Goal: Information Seeking & Learning: Learn about a topic

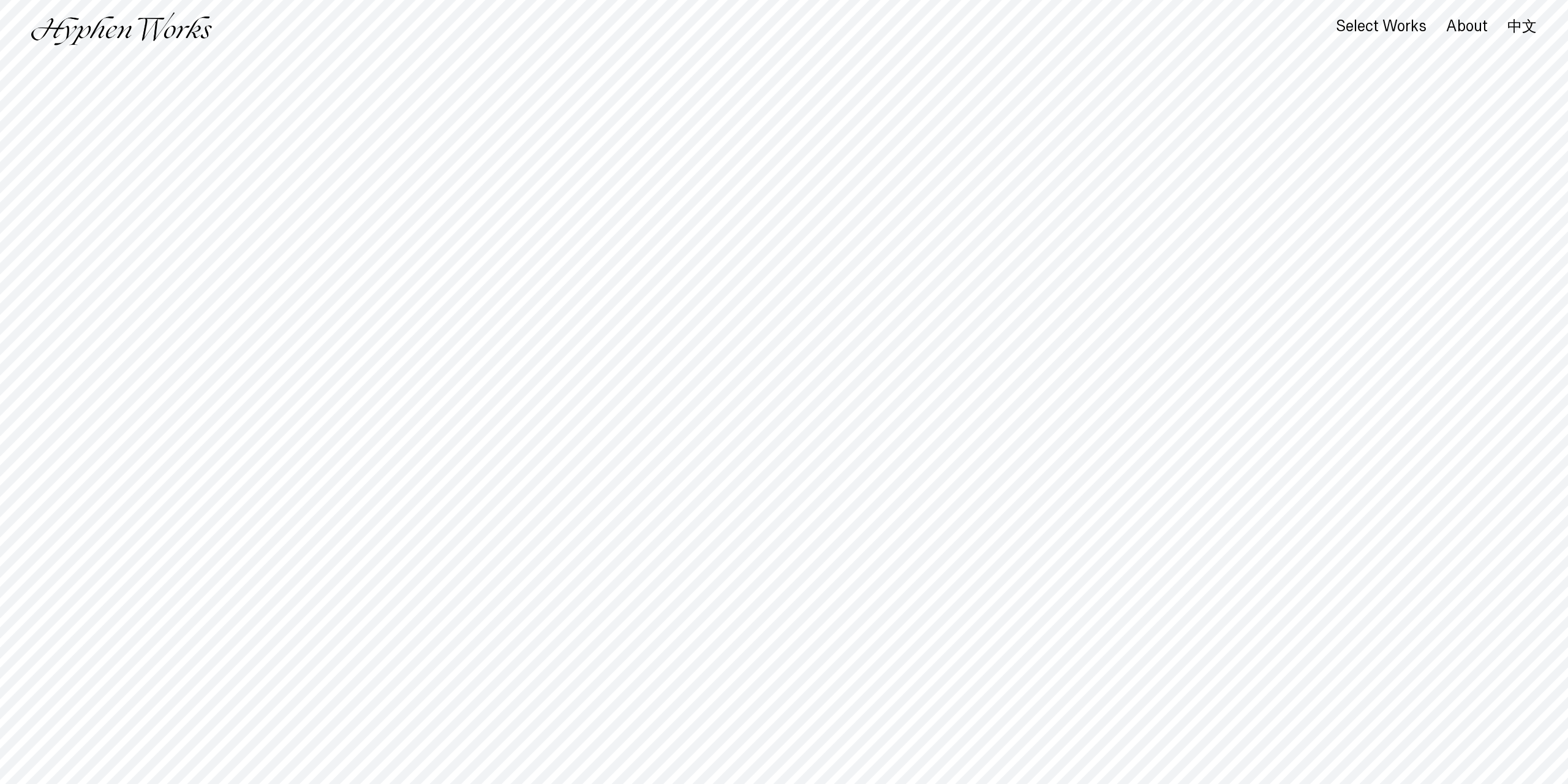
click at [1192, 22] on link "中文" at bounding box center [1522, 26] width 30 height 14
click at [1420, 29] on div "作品" at bounding box center [1427, 28] width 34 height 17
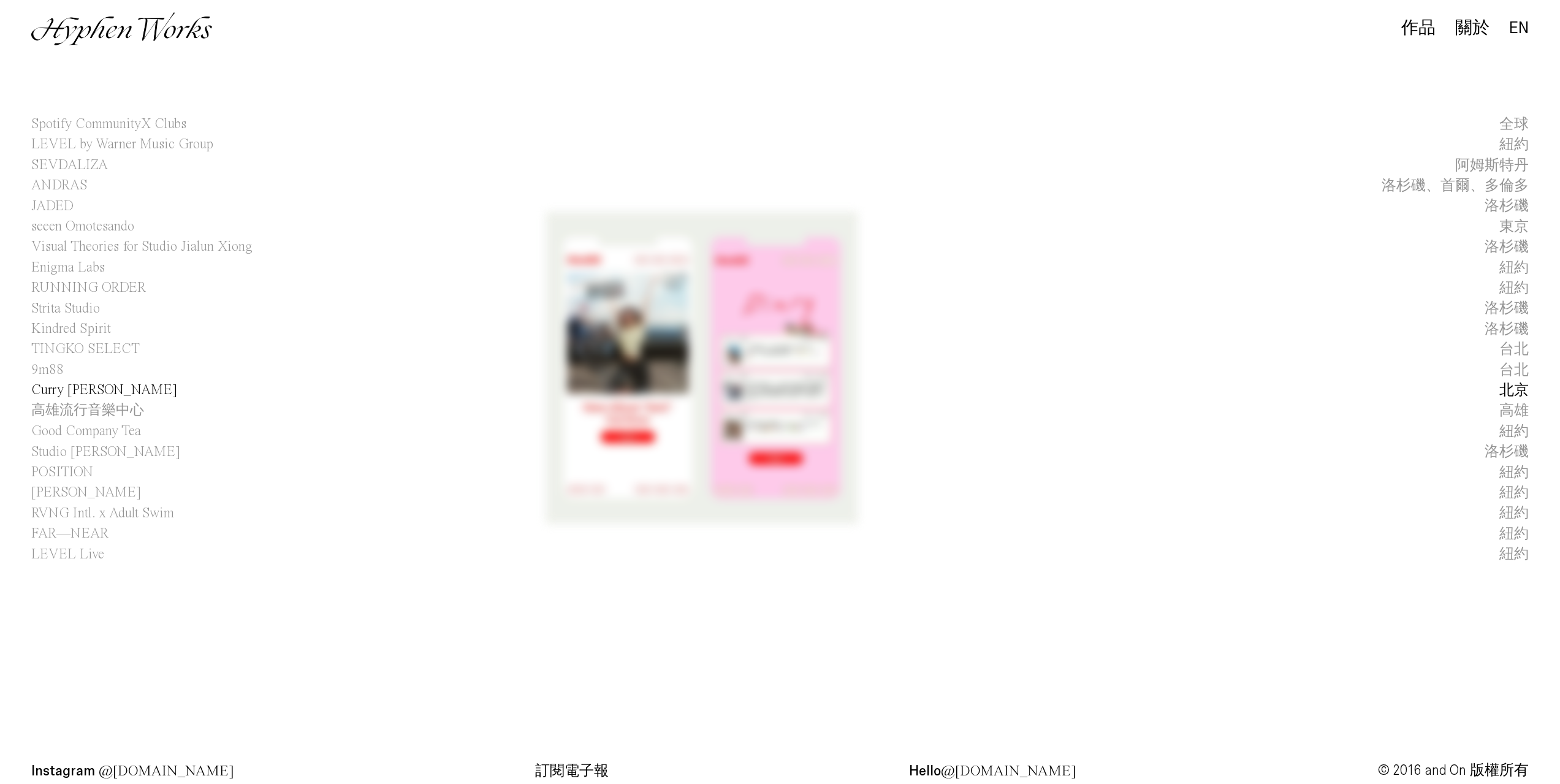
scroll to position [22, 0]
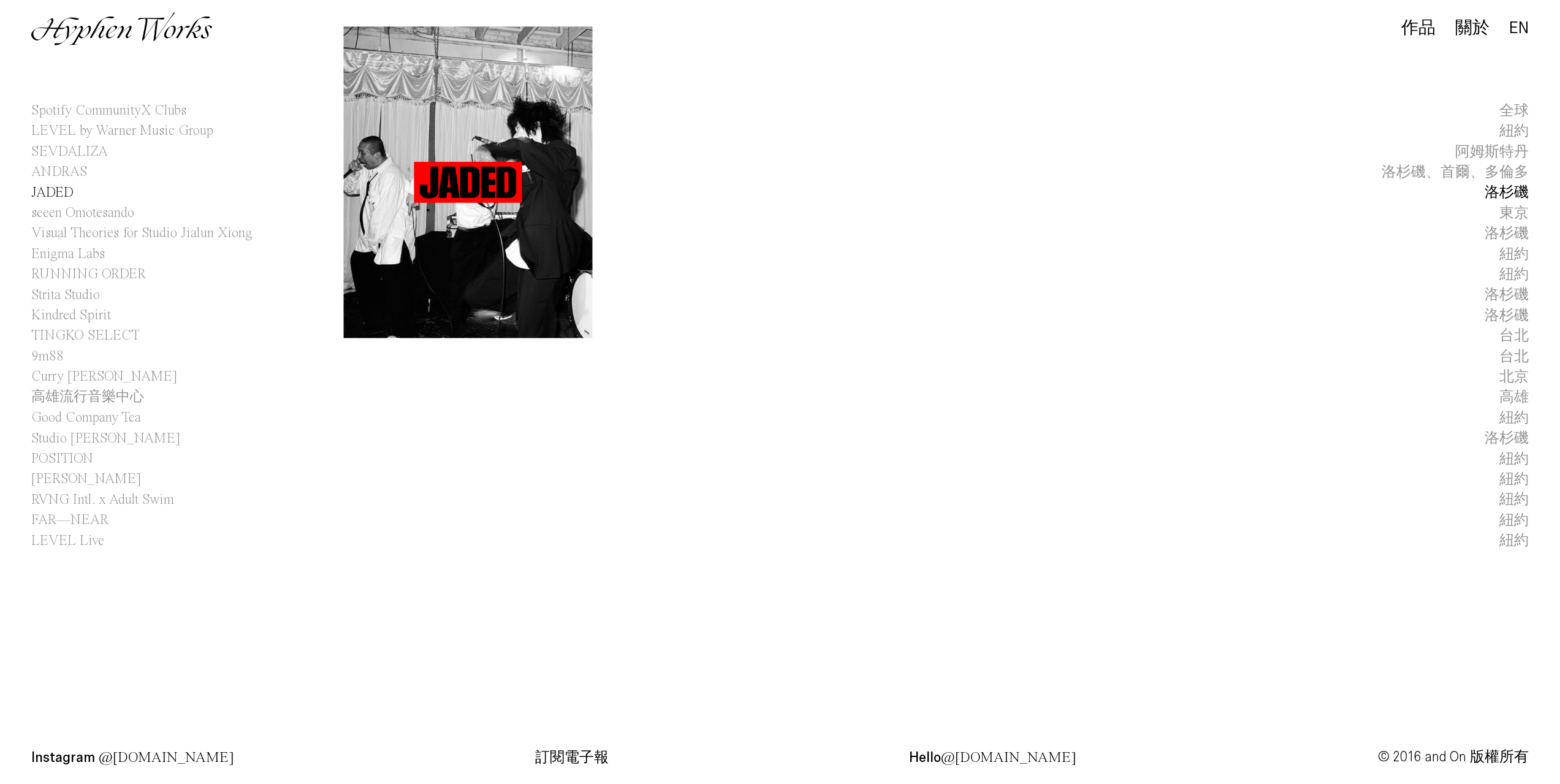
click at [66, 189] on span "JADED" at bounding box center [52, 193] width 43 height 20
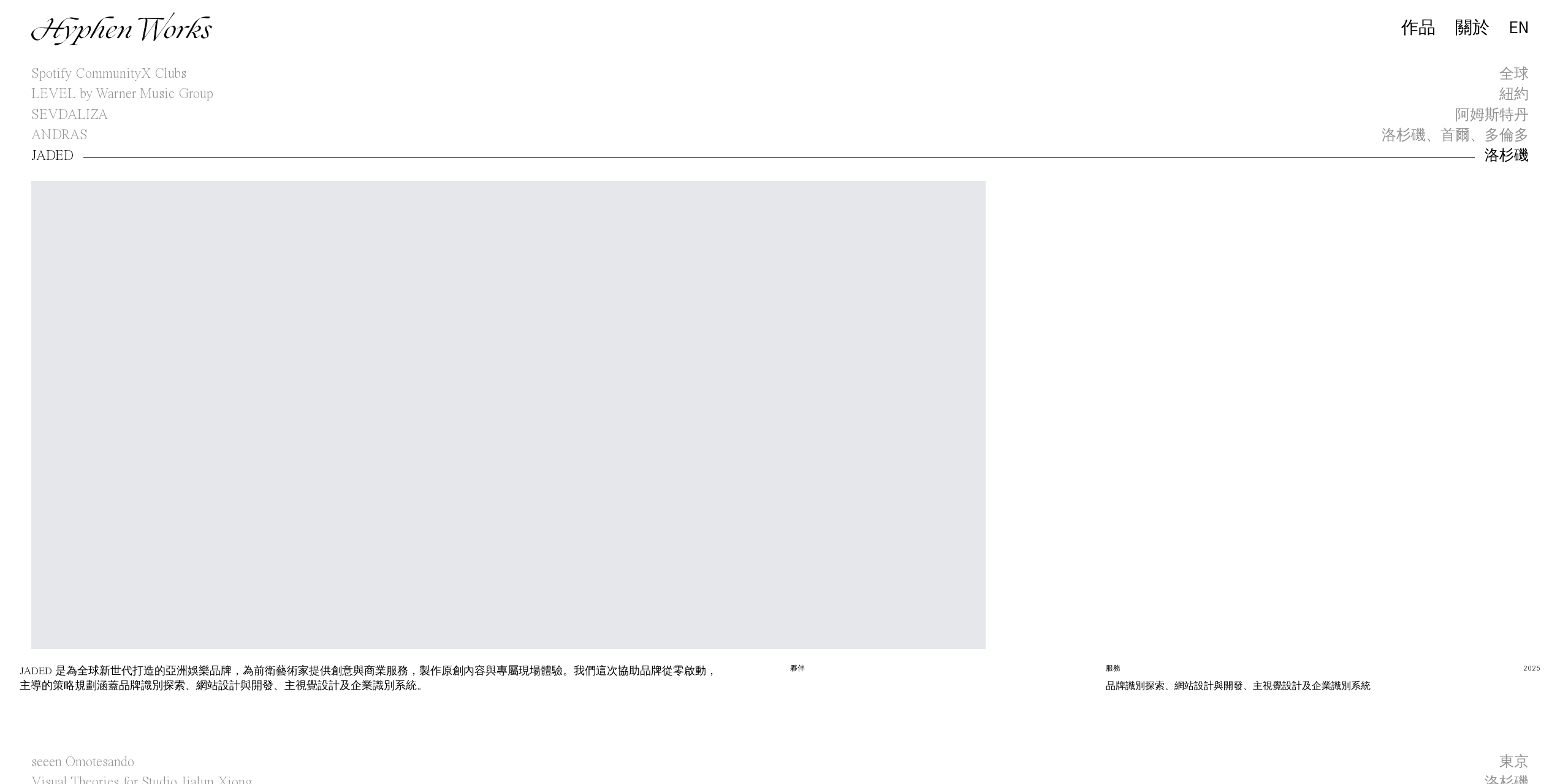
scroll to position [102, 0]
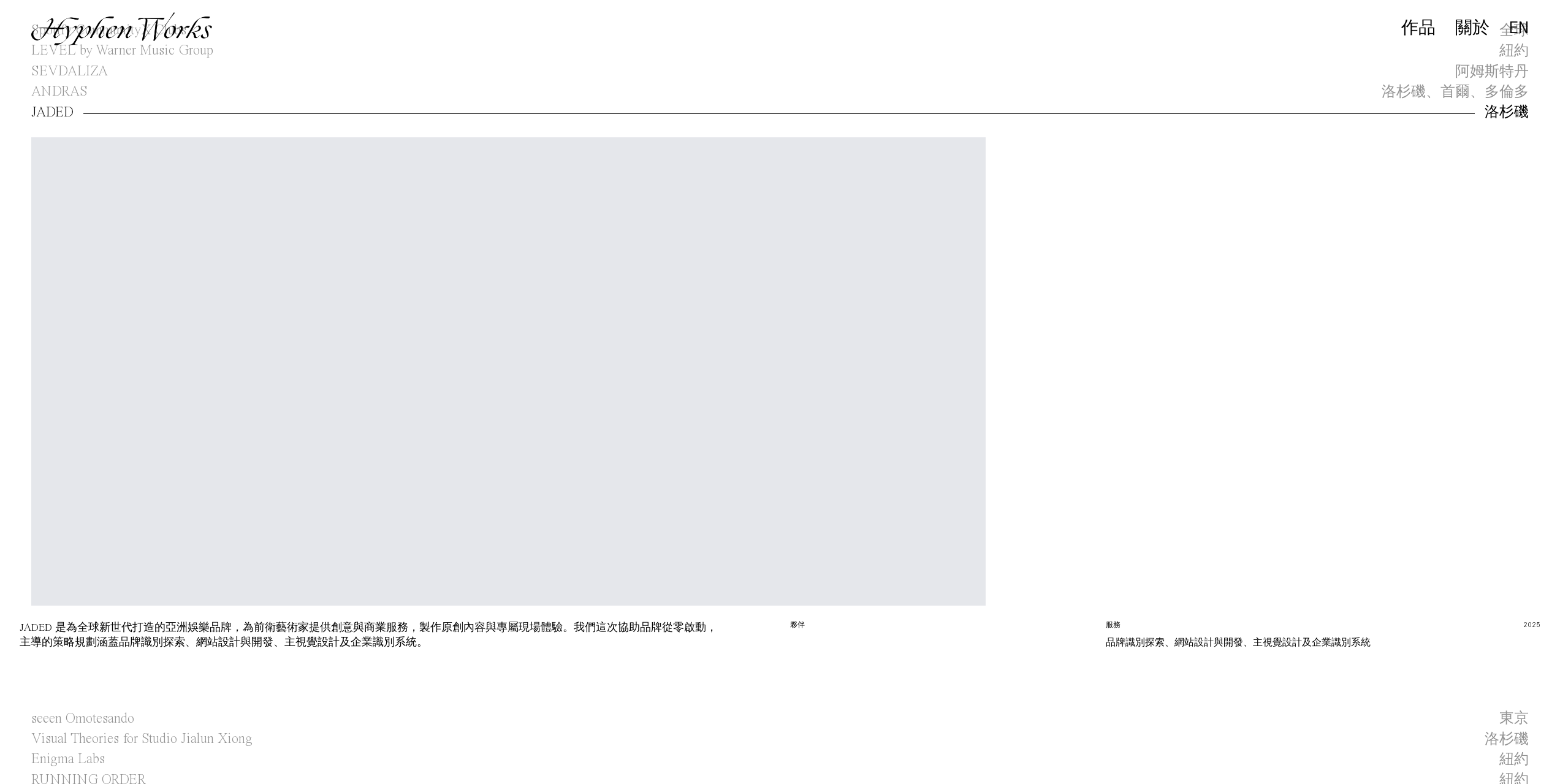
click at [763, 546] on video "Your browser does not support the video tag." at bounding box center [509, 376] width 955 height 477
click at [546, 467] on video "Your browser does not support the video tag." at bounding box center [509, 376] width 955 height 477
click at [792, 620] on div "Your browser does not support the video tag." at bounding box center [780, 372] width 1560 height 497
click at [480, 619] on div "Your browser does not support the video tag." at bounding box center [780, 372] width 1560 height 497
click at [391, 635] on div "JADED 是為全球新世代打造的亞洲娛樂品牌，為前衛藝術家提供創意與商業服務，製作原創內容與專屬現場體驗。我們這次協助品牌從零啟動，主導的策略規劃涵蓋品牌識別…" at bounding box center [368, 635] width 697 height 25
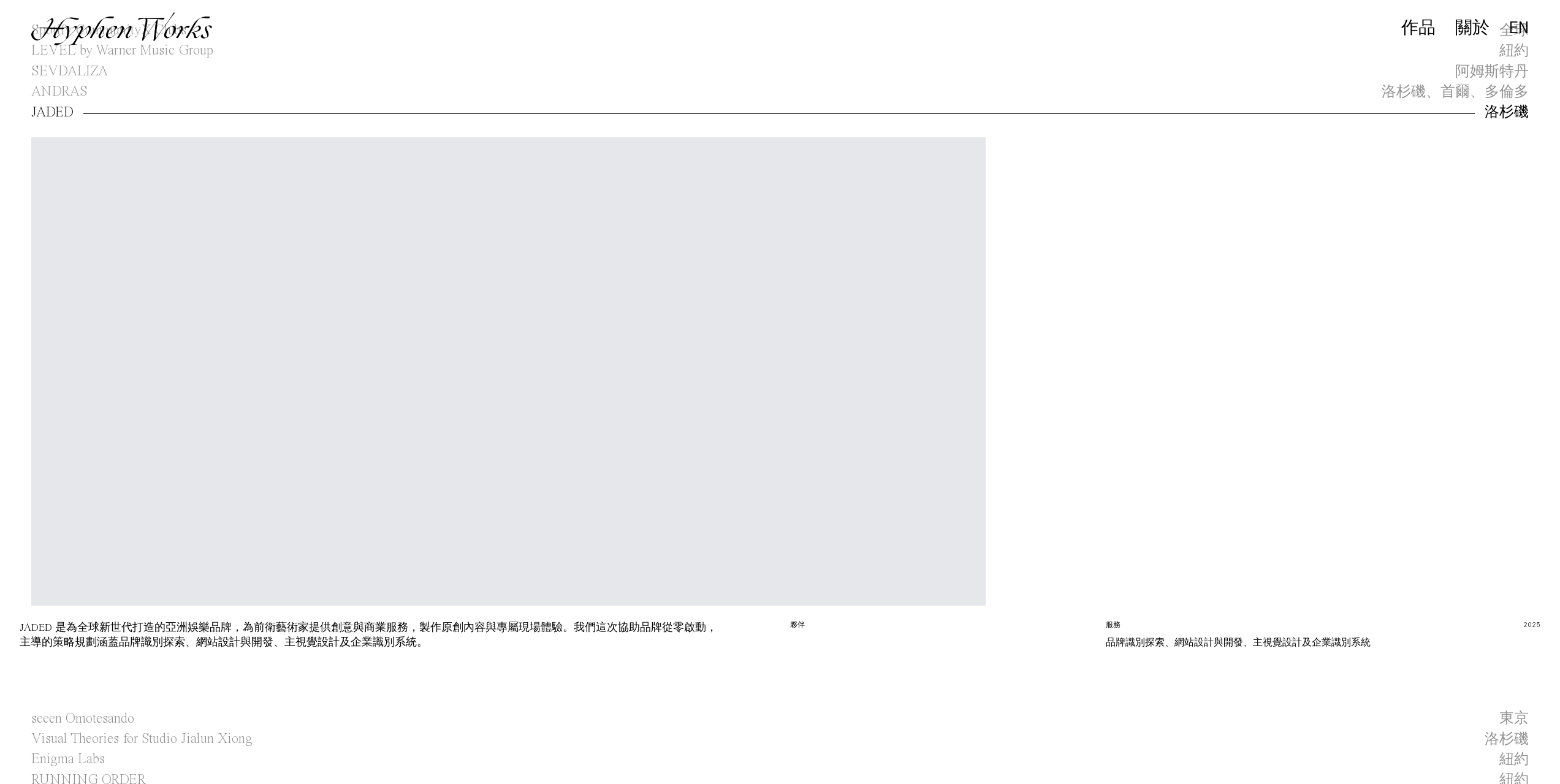
click at [275, 511] on video "Your browser does not support the video tag." at bounding box center [509, 376] width 955 height 477
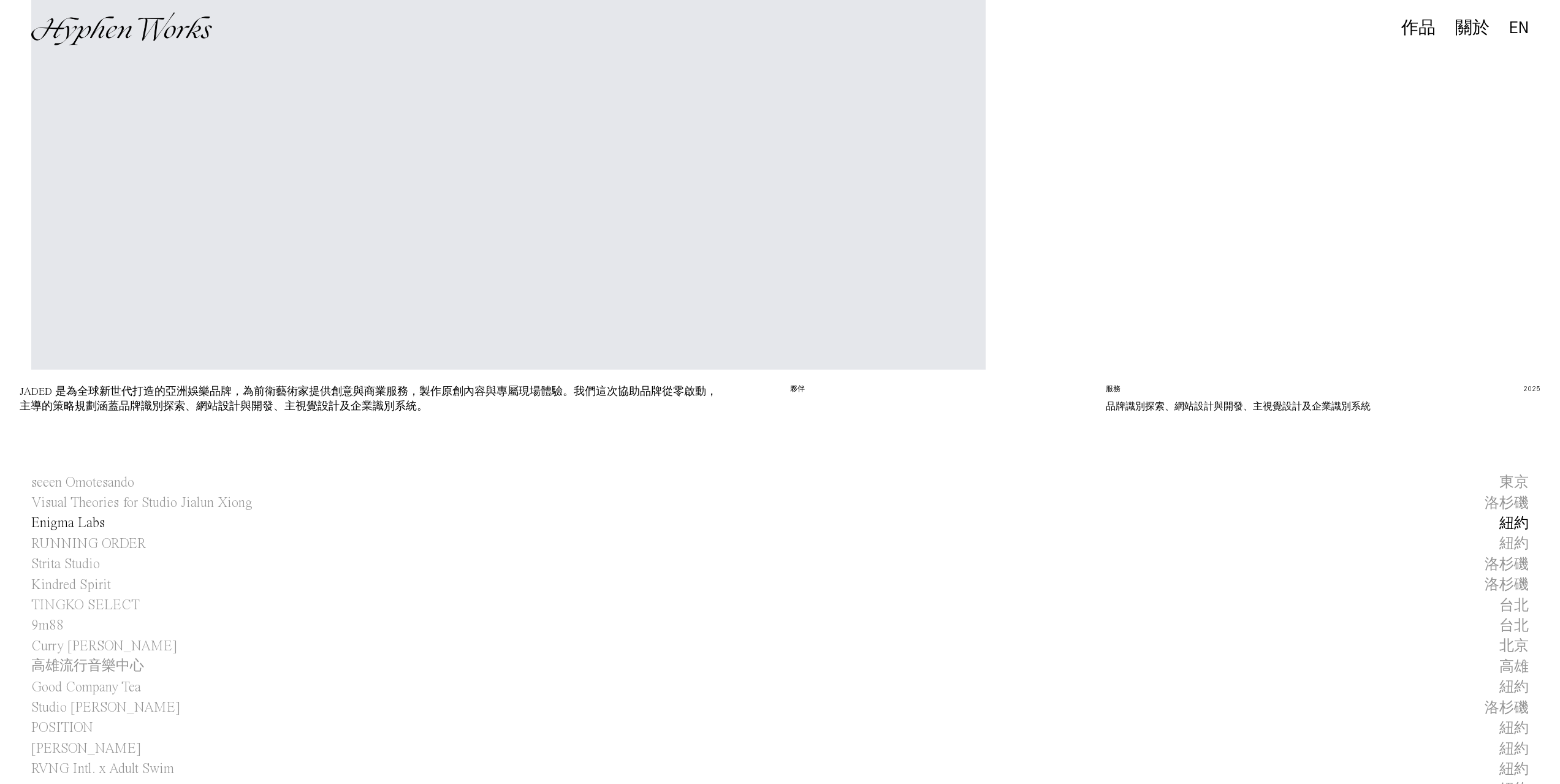
scroll to position [347, 0]
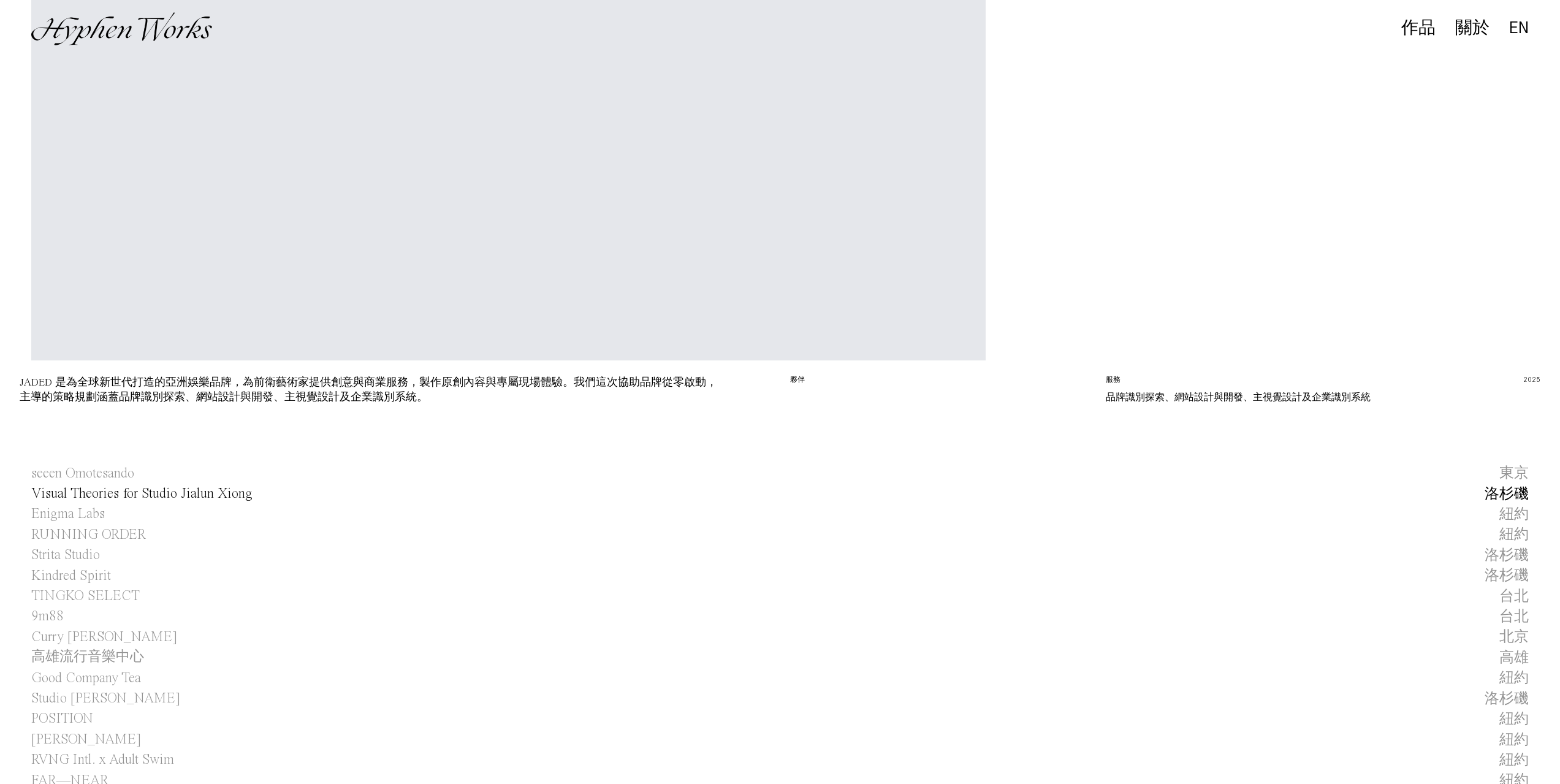
click at [111, 490] on span "Visual Theories for Studio Jialun Xiong" at bounding box center [142, 494] width 222 height 20
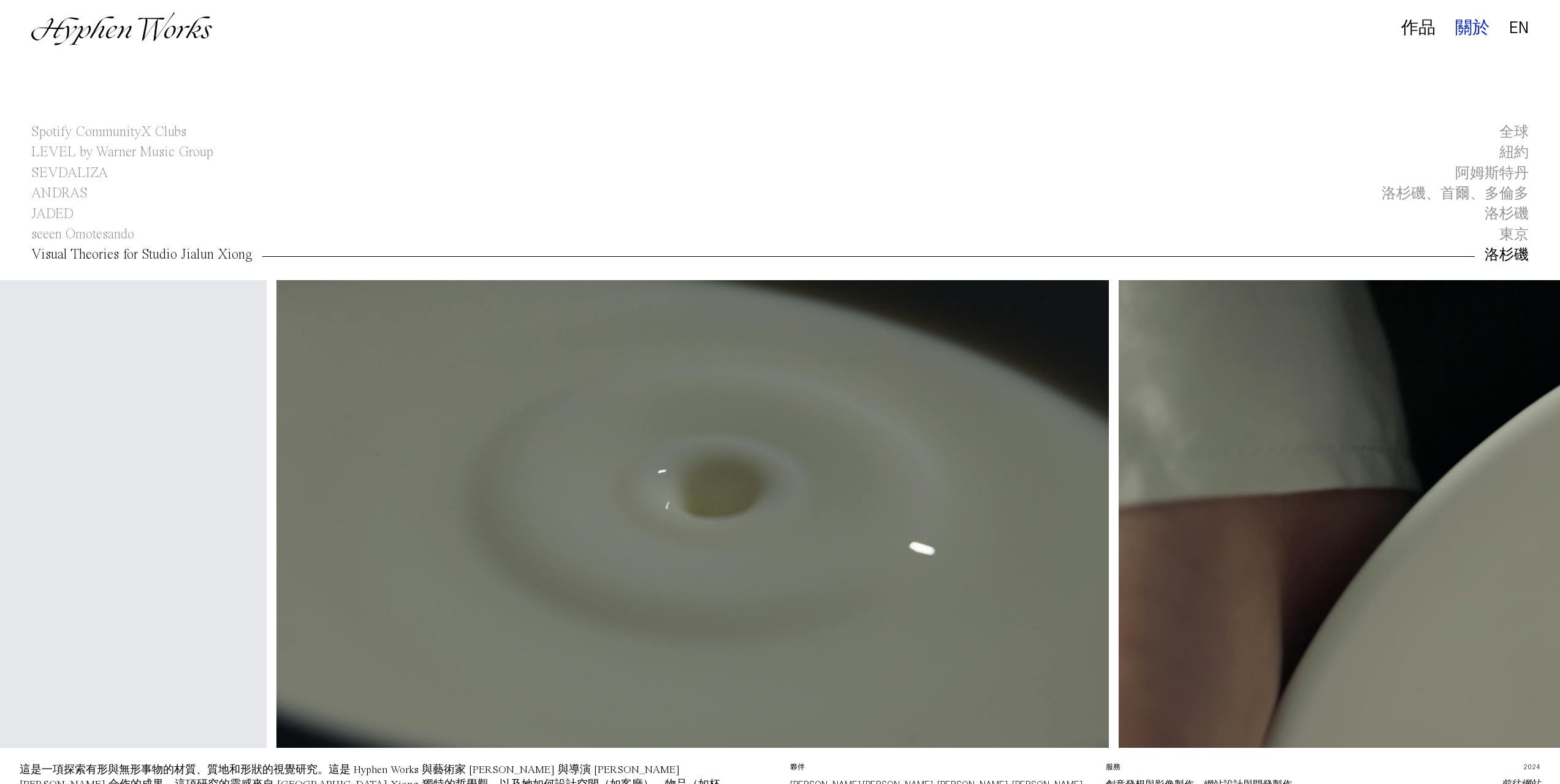
click at [1470, 26] on div "關於" at bounding box center [1472, 28] width 34 height 17
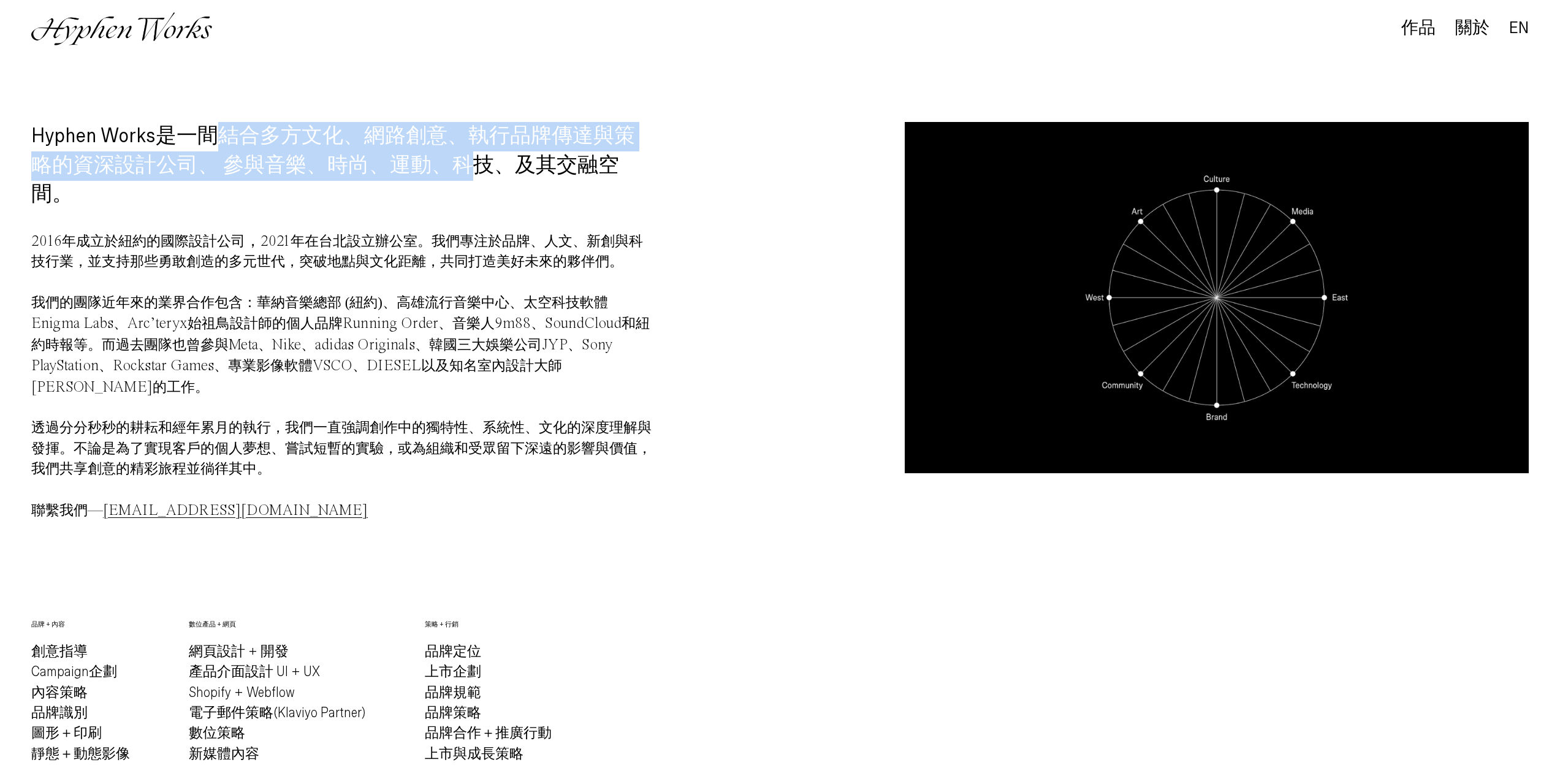
drag, startPoint x: 216, startPoint y: 149, endPoint x: 475, endPoint y: 160, distance: 259.2
click at [475, 160] on h1 "Hyphen Works 是一間結合多方文化、網路創意、執行品牌傳達與策略的資深設計公司、 參與音樂、時尚、運動、科技、及其交融空間。" at bounding box center [344, 165] width 624 height 88
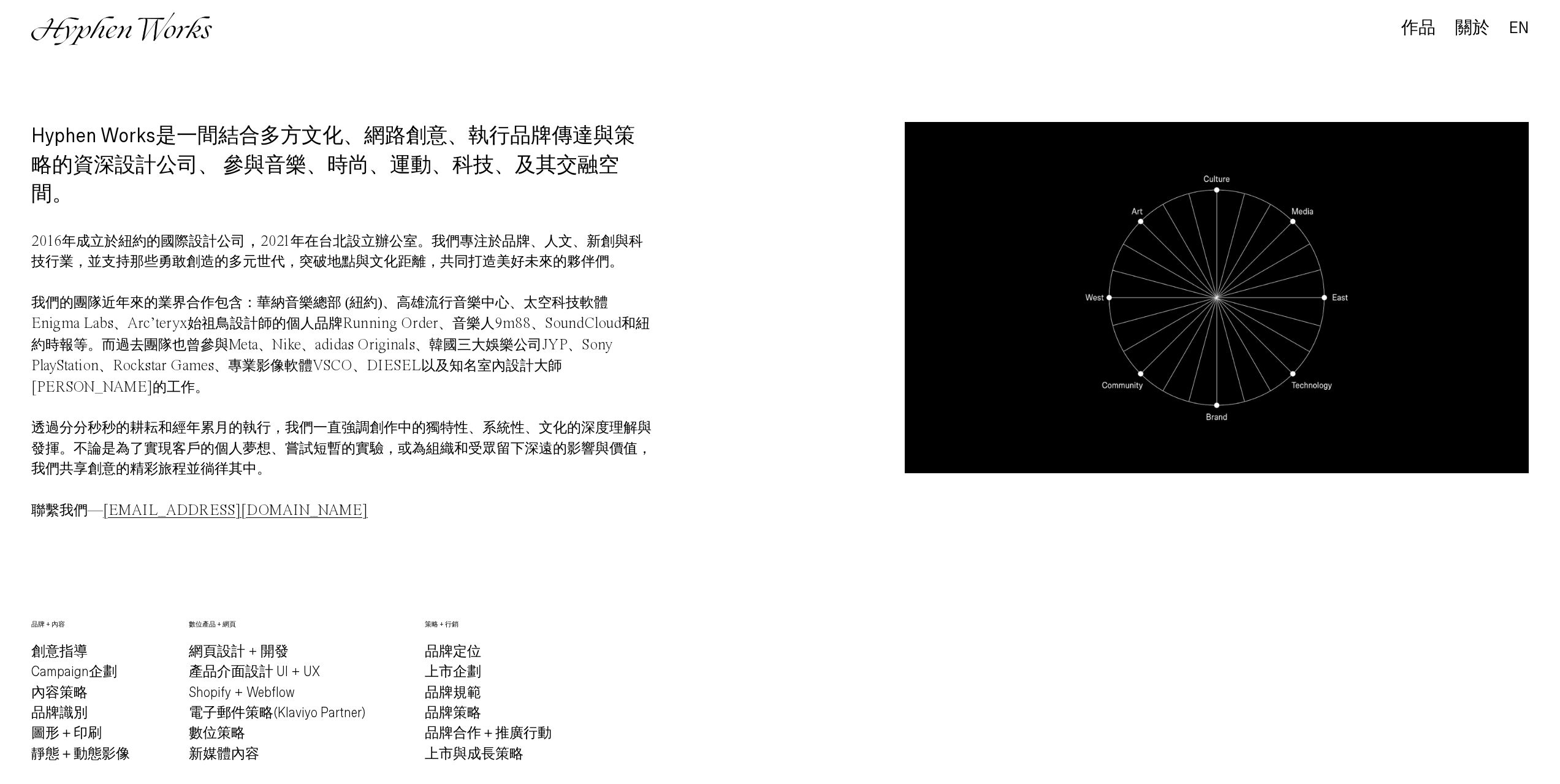
click at [739, 203] on div "Hyphen Works 是一間結合多方文化、網路創意、執行品牌傳達與策略的資深設計公司、 參與音樂、時尚、運動、科技、及其交融空間。 2016 年成立於紐約…" at bounding box center [780, 341] width 1498 height 439
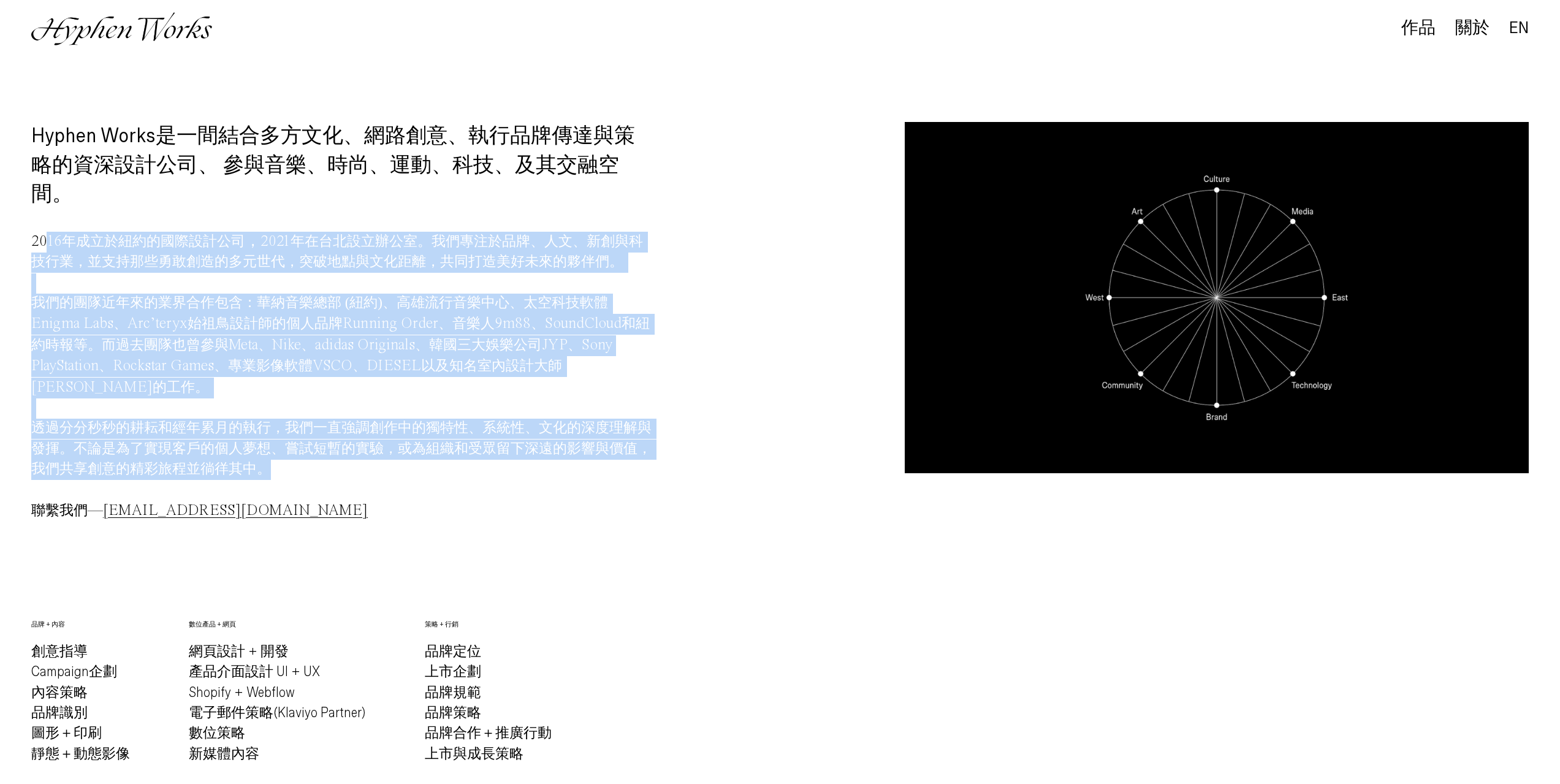
drag, startPoint x: 334, startPoint y: 481, endPoint x: 44, endPoint y: 252, distance: 369.5
click at [44, 252] on p "2016 年成立於紐約的國際設計公司 ，2021 年在台北設立辦公室。我們專注於品牌、人文、新創與科技行業，並支持那些勇敢創造的多元世代，突破地點與文化距離，…" at bounding box center [344, 372] width 624 height 300
click at [378, 464] on p "2016 年成立於紐約的國際設計公司 ，2021 年在台北設立辦公室。我們專注於品牌、人文、新創與科技行業，並支持那些勇敢創造的多元世代，突破地點與文化距離，…" at bounding box center [344, 372] width 624 height 300
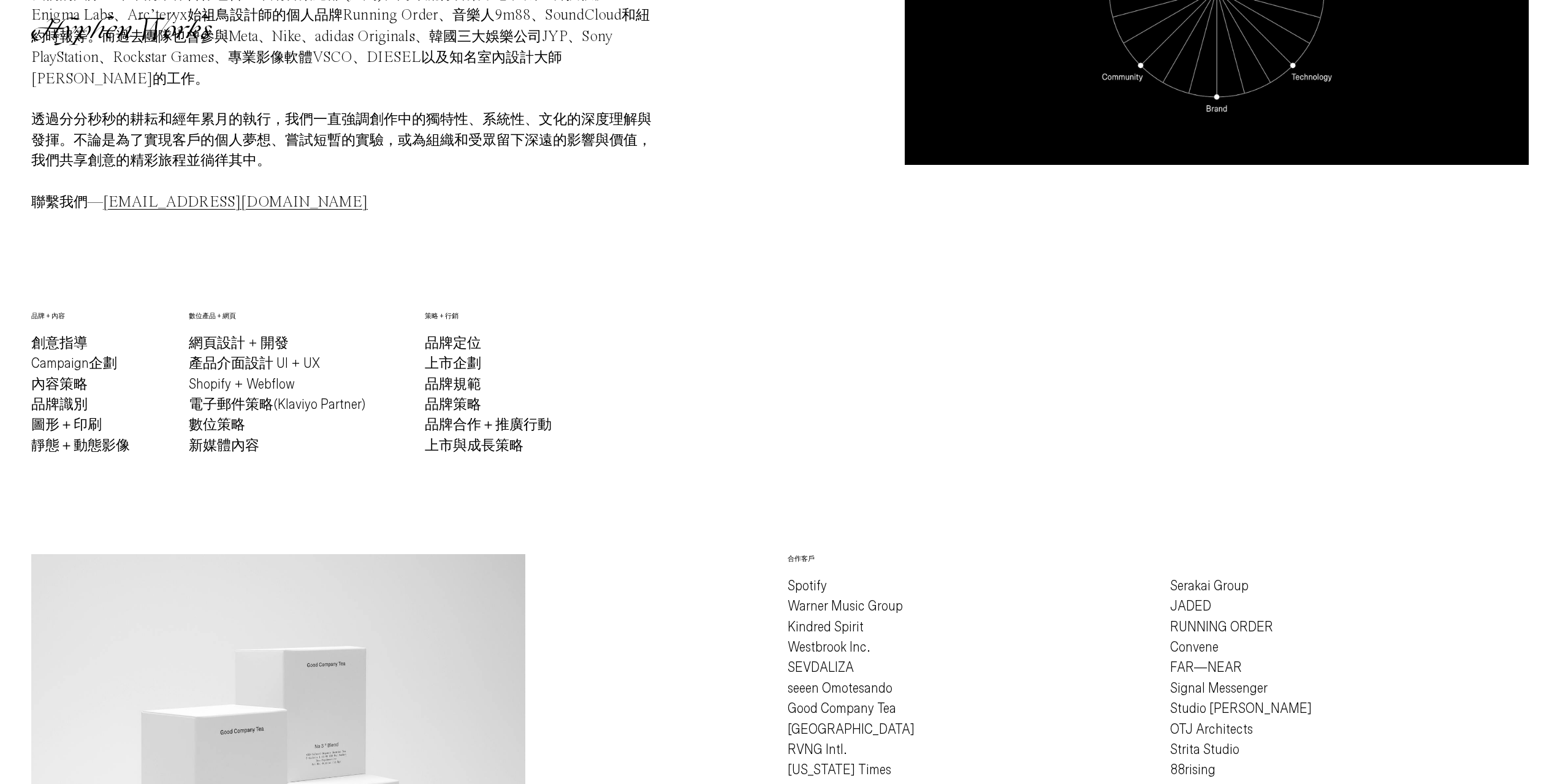
scroll to position [552, 0]
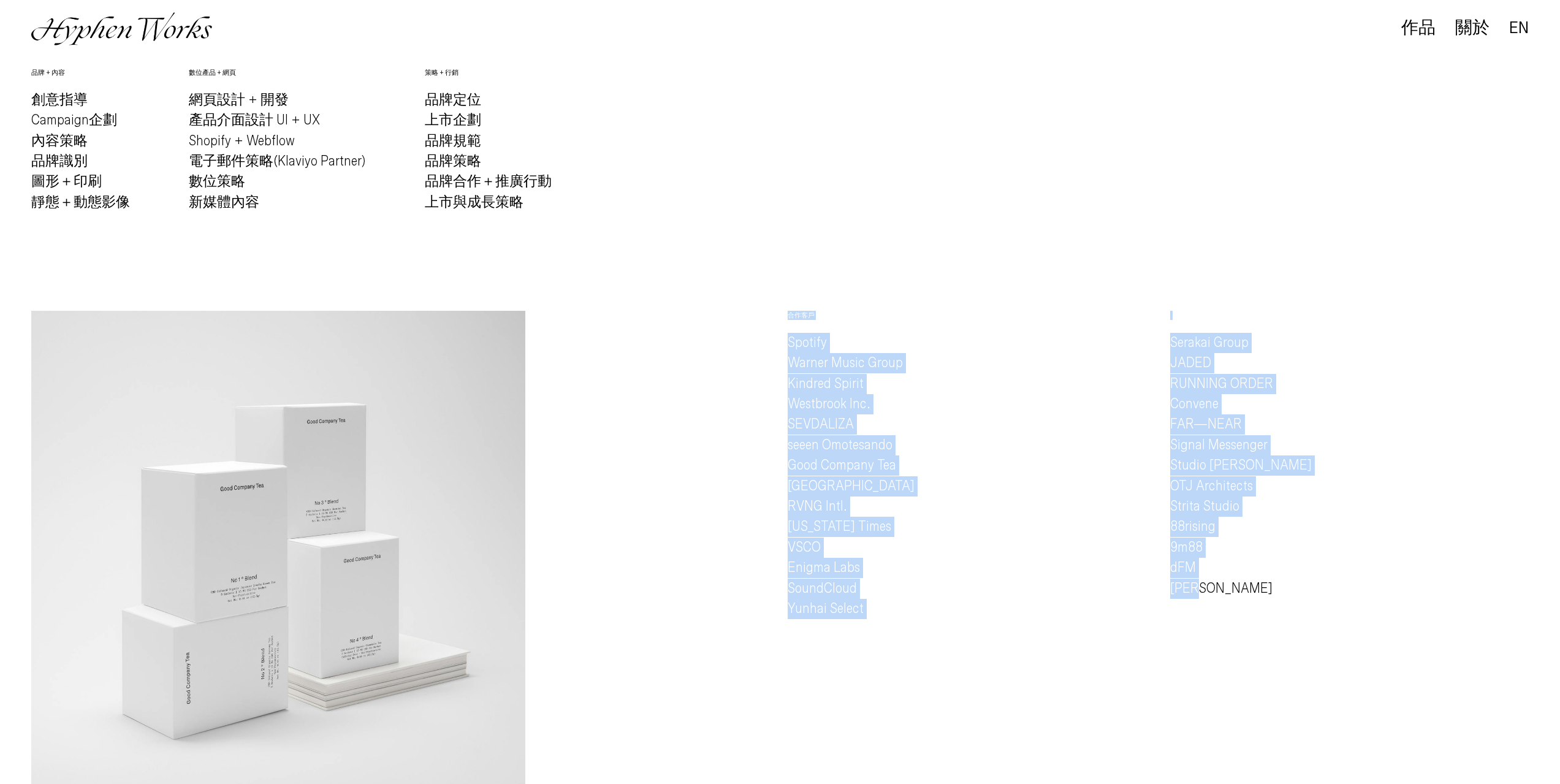
drag, startPoint x: 756, startPoint y: 316, endPoint x: 1209, endPoint y: 647, distance: 561.0
click at [1209, 647] on div "Hyphen Works 是一間結合多方文化、網路創意、執行品牌傳達與策略的資深設計公司、 參與音樂、時尚、運動、科技、及其交融空間。 2016 年成立於紐約…" at bounding box center [780, 371] width 1560 height 1601
click at [1194, 646] on div "Serakai Group JADED RUNNING ORDER Convene FAR—NEAR Signal Messenger Studio Jial…" at bounding box center [1349, 558] width 359 height 494
click at [703, 542] on div "合作客戶 Spotify Warner Music Group Kindred Spirit Westbrook Inc. SEVDALIZA seeen O…" at bounding box center [780, 558] width 1498 height 494
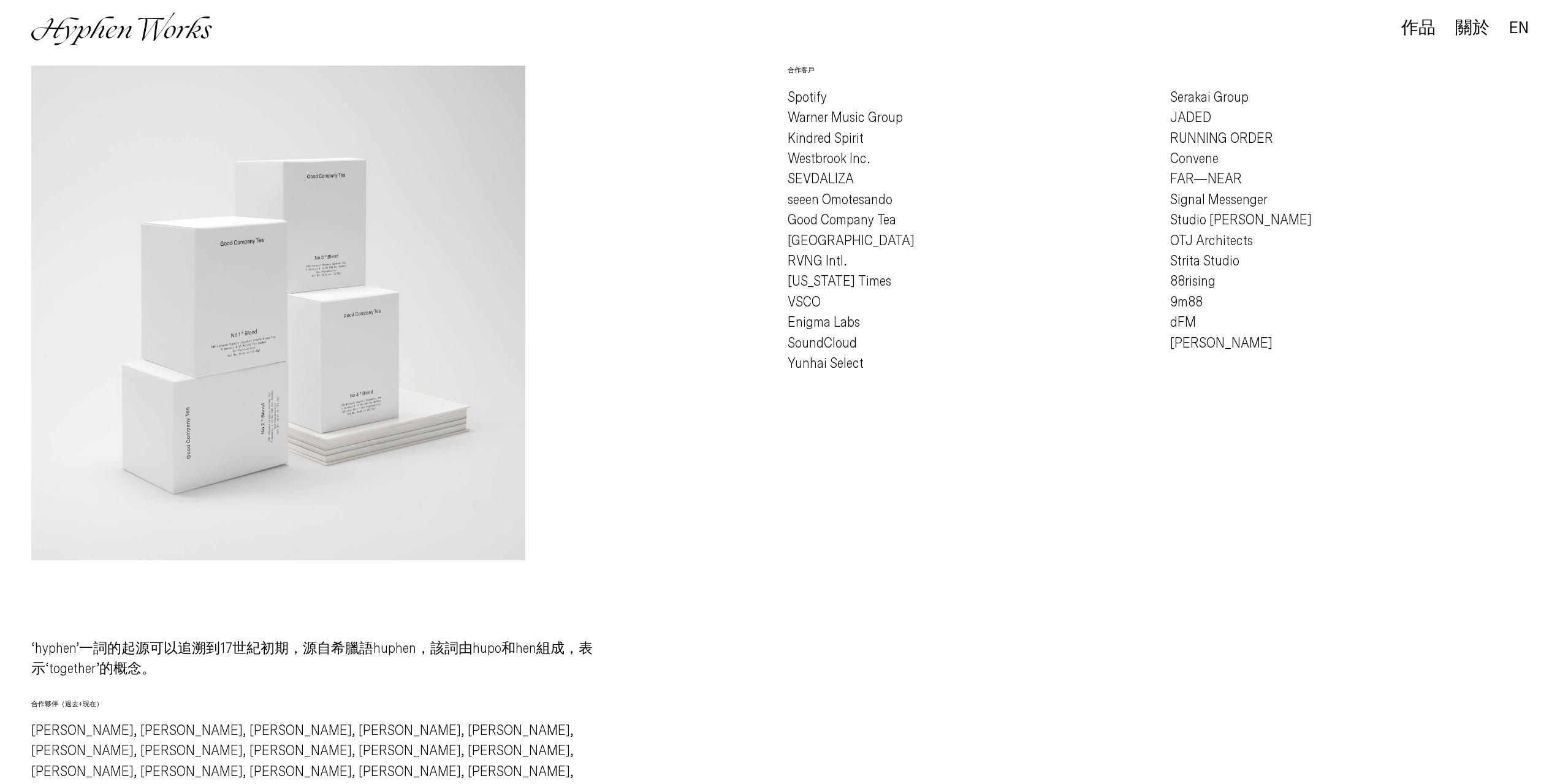
scroll to position [1060, 0]
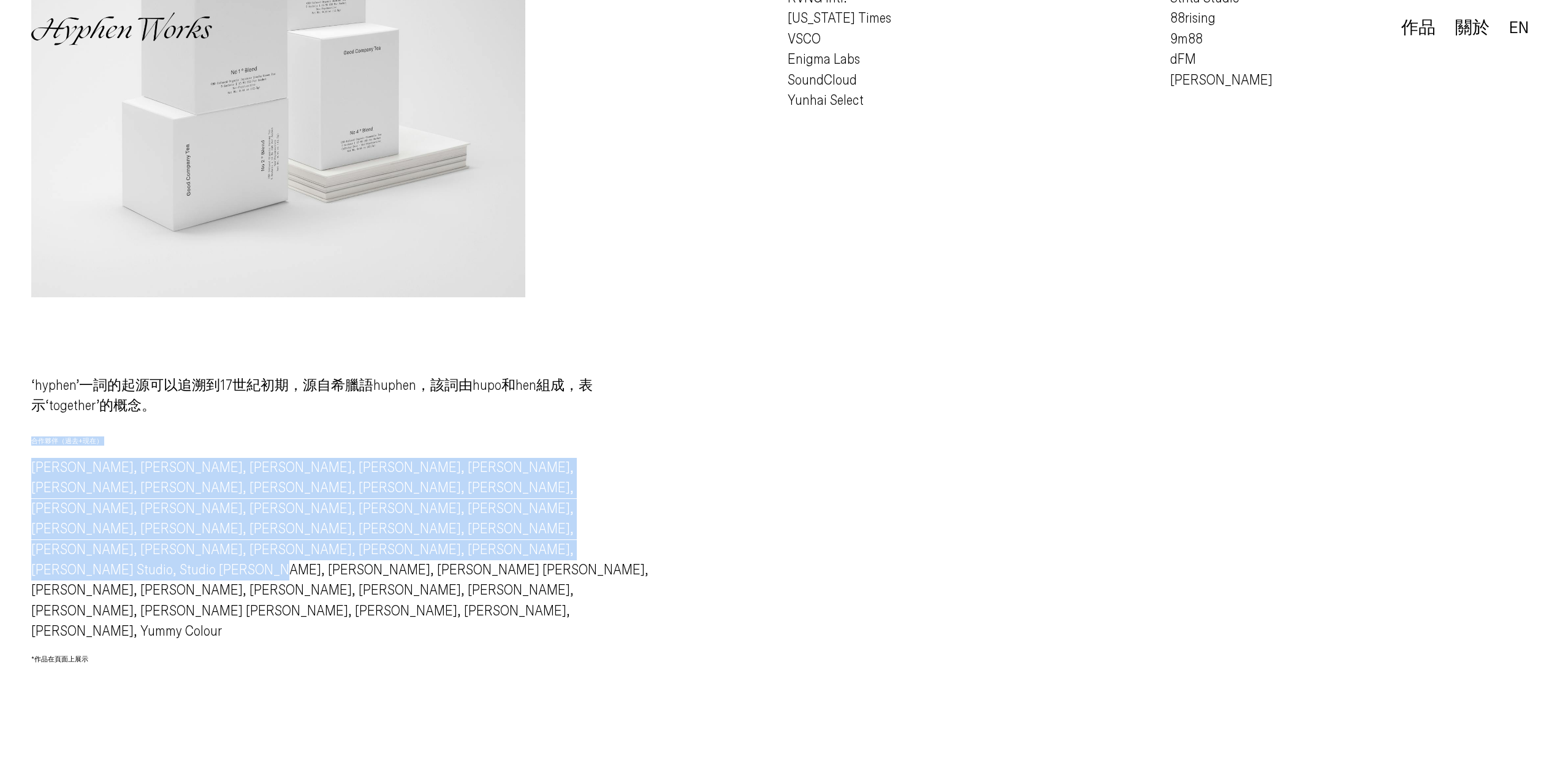
drag, startPoint x: 591, startPoint y: 530, endPoint x: 28, endPoint y: 451, distance: 568.5
click at [131, 488] on span "Alec Battistoni, Mingru Xu, Nelly Simonian, Sixuan Tong, Lu Chieh, Kuan Lin, Ti…" at bounding box center [340, 550] width 618 height 178
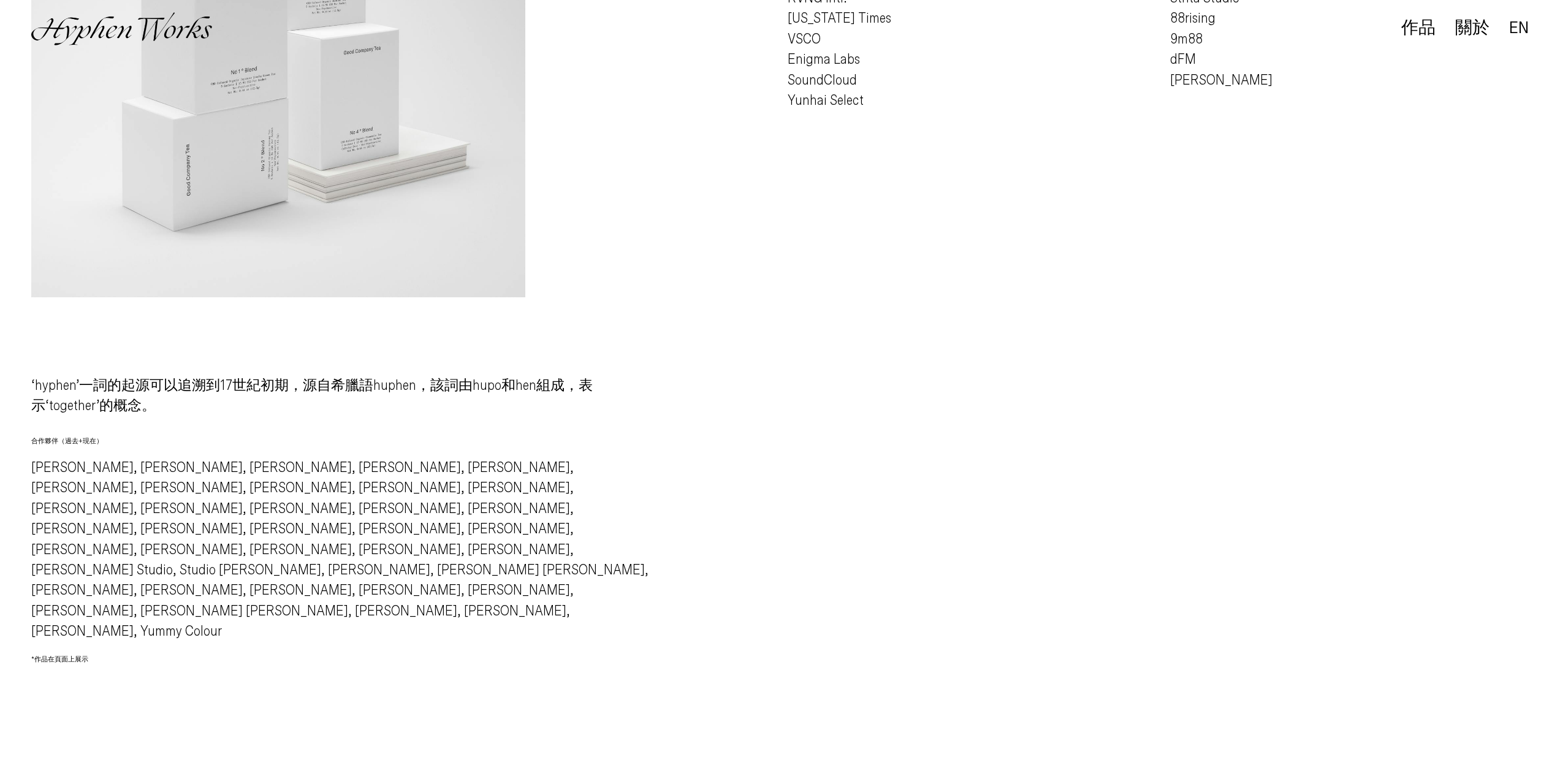
drag, startPoint x: 25, startPoint y: 477, endPoint x: 657, endPoint y: 431, distance: 633.7
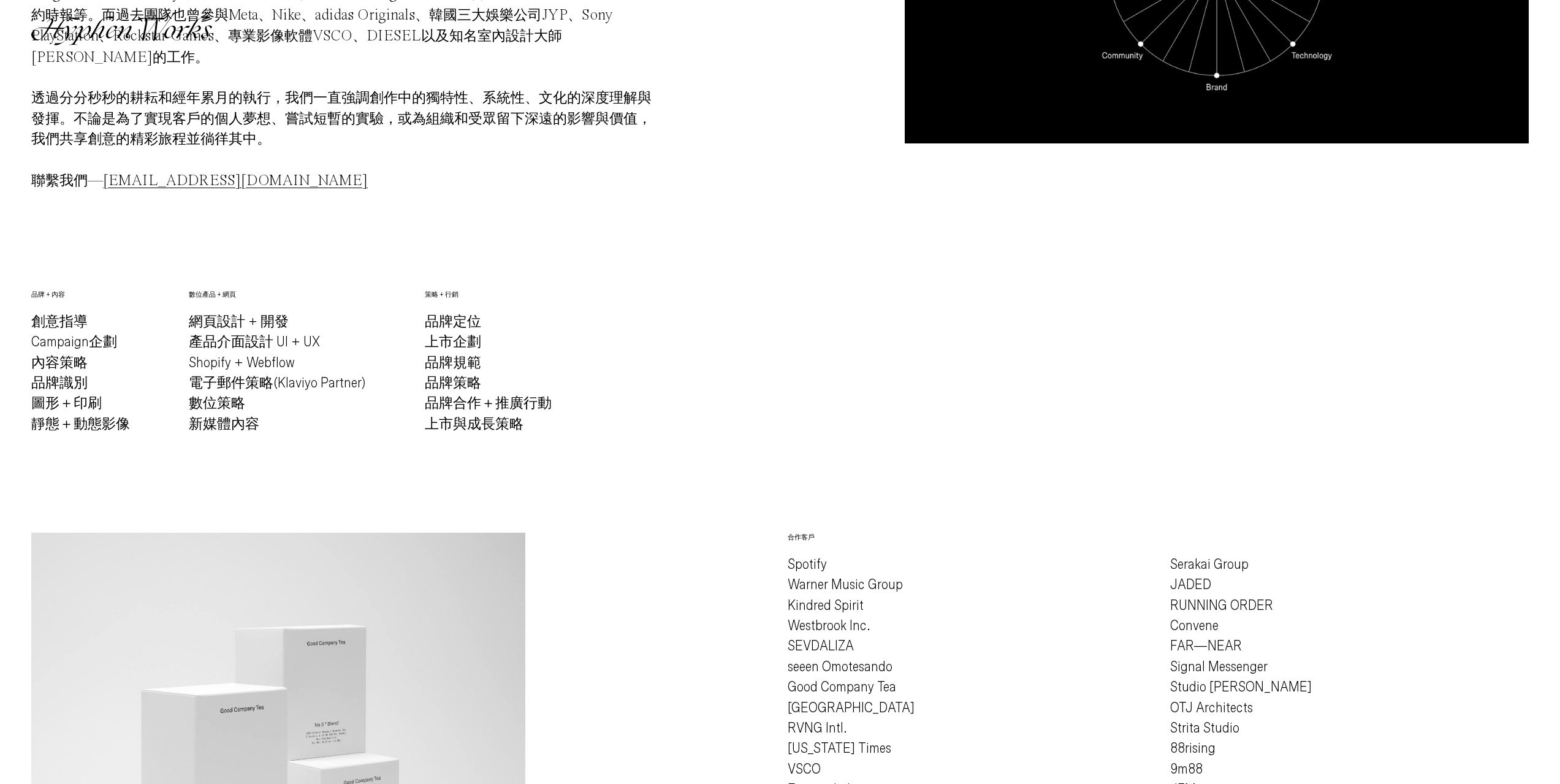
scroll to position [325, 0]
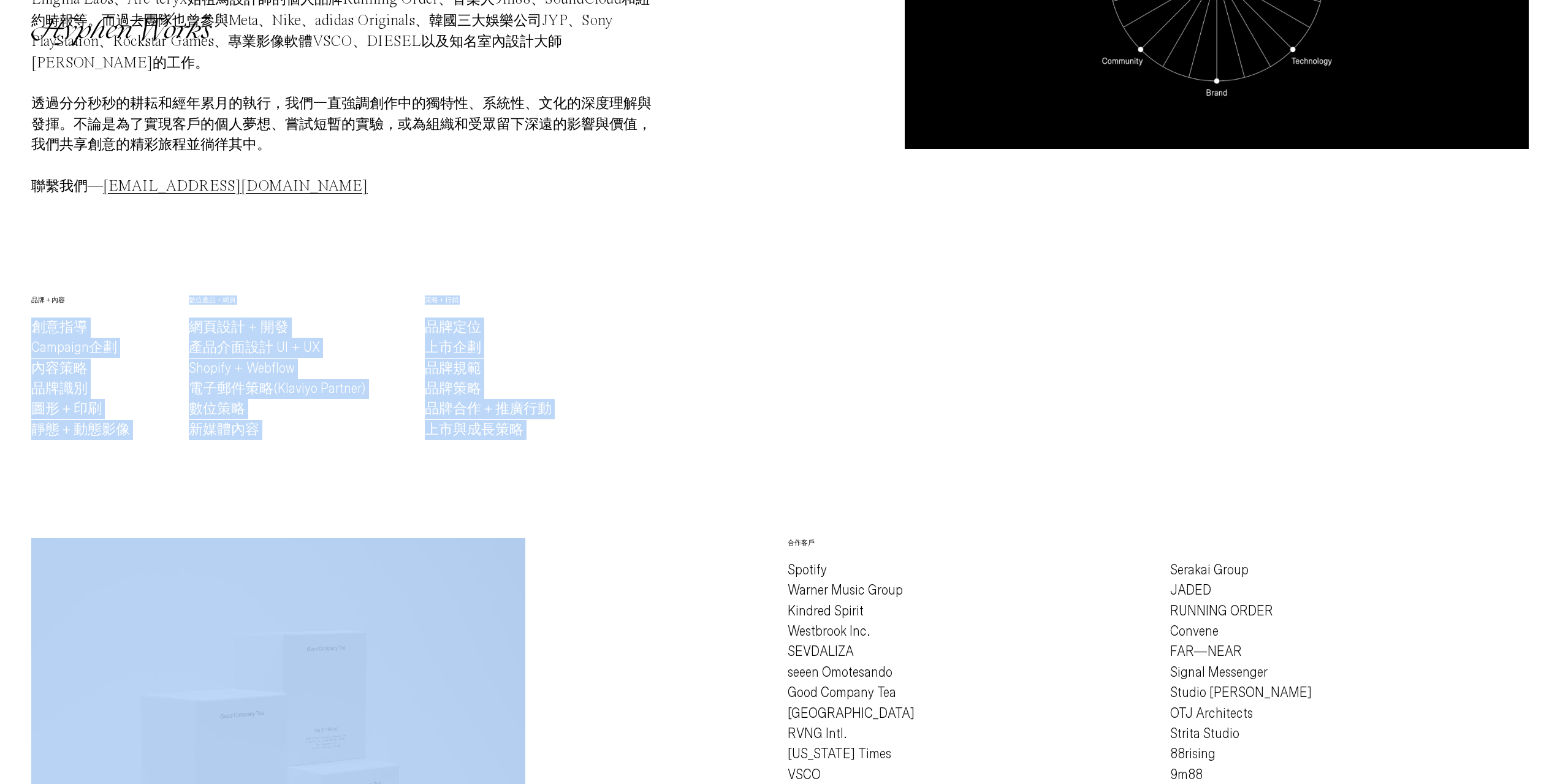
drag, startPoint x: 33, startPoint y: 336, endPoint x: 545, endPoint y: 499, distance: 537.3
click at [532, 496] on div "Hyphen Works 是一間結合多方文化、網路創意、執行品牌傳達與策略的資深設計公司、 參與音樂、時尚、運動、科技、及其交融空間。 2016 年成立於紐約…" at bounding box center [780, 598] width 1560 height 1601
click at [640, 509] on div "Hyphen Works 是一間結合多方文化、網路創意、執行品牌傳達與策略的資深設計公司、 參與音樂、時尚、運動、科技、及其交融空間。 2016 年成立於紐約…" at bounding box center [780, 598] width 1560 height 1601
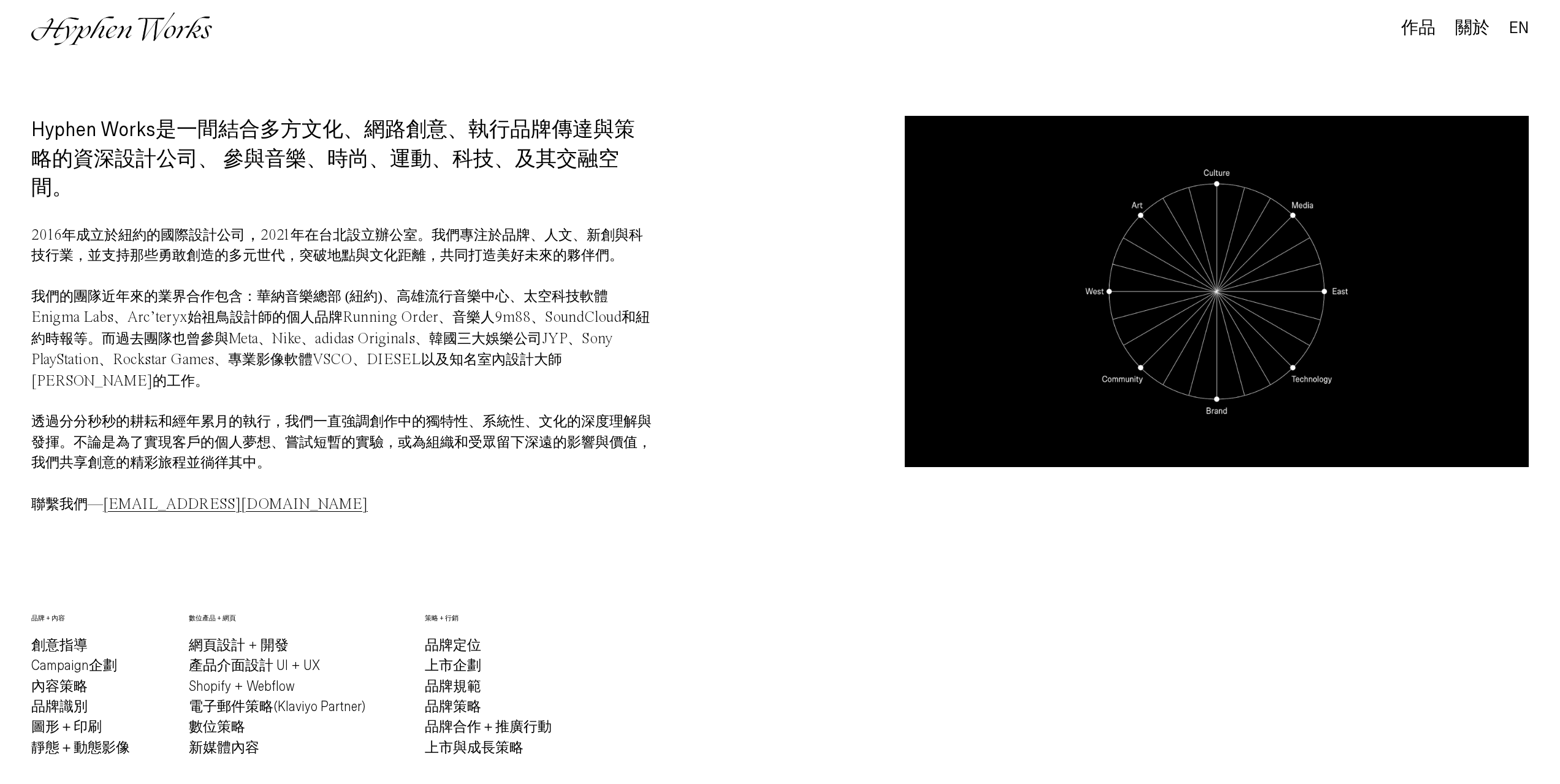
scroll to position [0, 0]
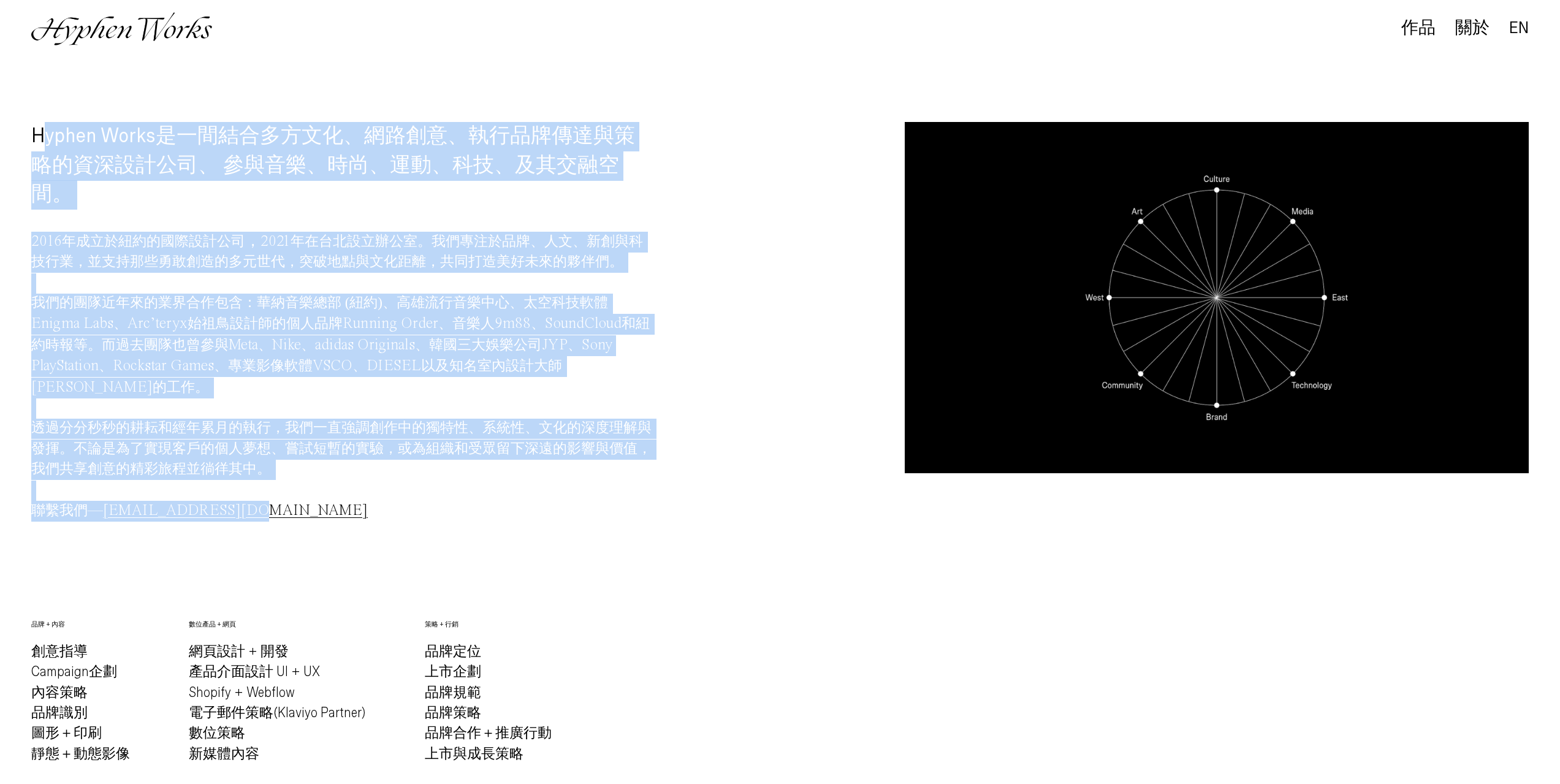
drag, startPoint x: 40, startPoint y: 130, endPoint x: 629, endPoint y: 538, distance: 716.5
click at [629, 537] on div "Hyphen Works 是一間結合多方文化、網路創意、執行品牌傳達與策略的資深設計公司、 參與音樂、時尚、運動、科技、及其交融空間。 2016 年成立於紐約…" at bounding box center [344, 341] width 624 height 439
click at [633, 543] on div "Hyphen Works 是一間結合多方文化、網路創意、執行品牌傳達與策略的資深設計公司、 參與音樂、時尚、運動、科技、及其交融空間。 2016 年成立於紐約…" at bounding box center [344, 341] width 624 height 439
drag, startPoint x: 60, startPoint y: 146, endPoint x: 592, endPoint y: 556, distance: 671.7
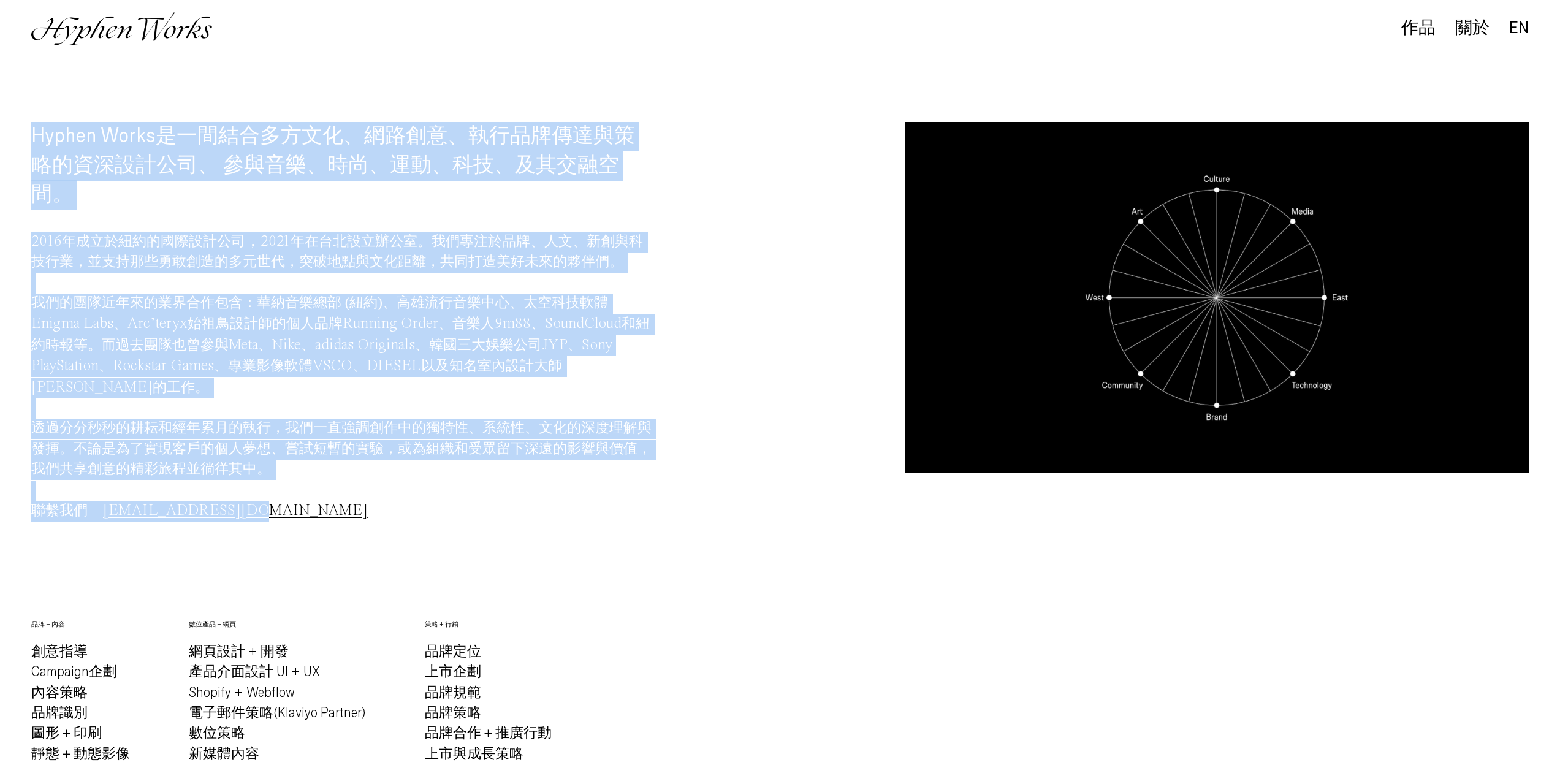
click at [616, 550] on div "Hyphen Works 是一間結合多方文化、網路創意、執行品牌傳達與策略的資深設計公司、 參與音樂、時尚、運動、科技、及其交融空間。 2016 年成立於紐約…" at bounding box center [344, 341] width 624 height 439
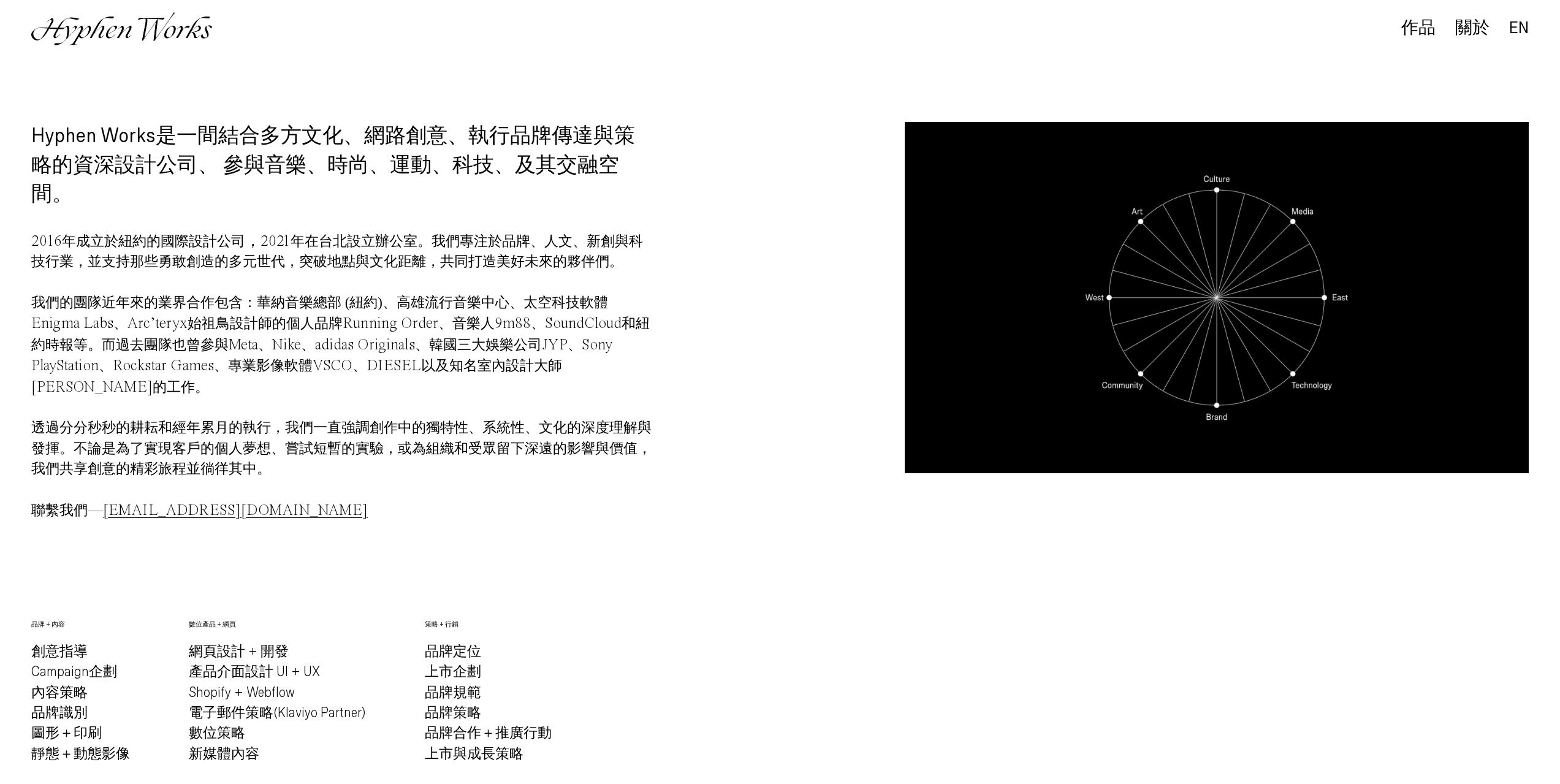
click at [1175, 311] on video "Your browser does not support the video tag." at bounding box center [1216, 298] width 624 height 351
click at [115, 22] on img at bounding box center [122, 29] width 181 height 33
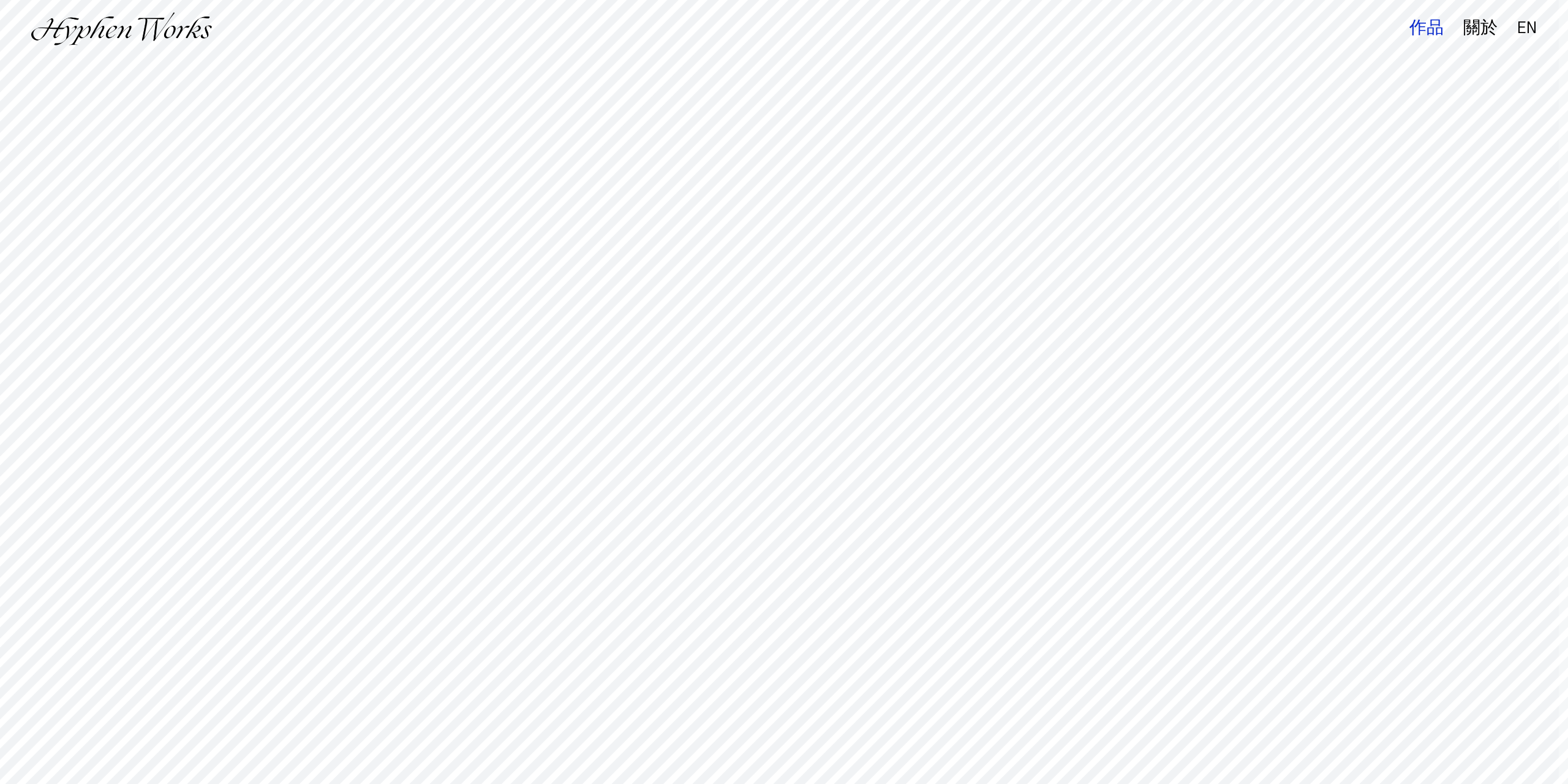
click at [1419, 33] on div "作品" at bounding box center [1427, 28] width 34 height 17
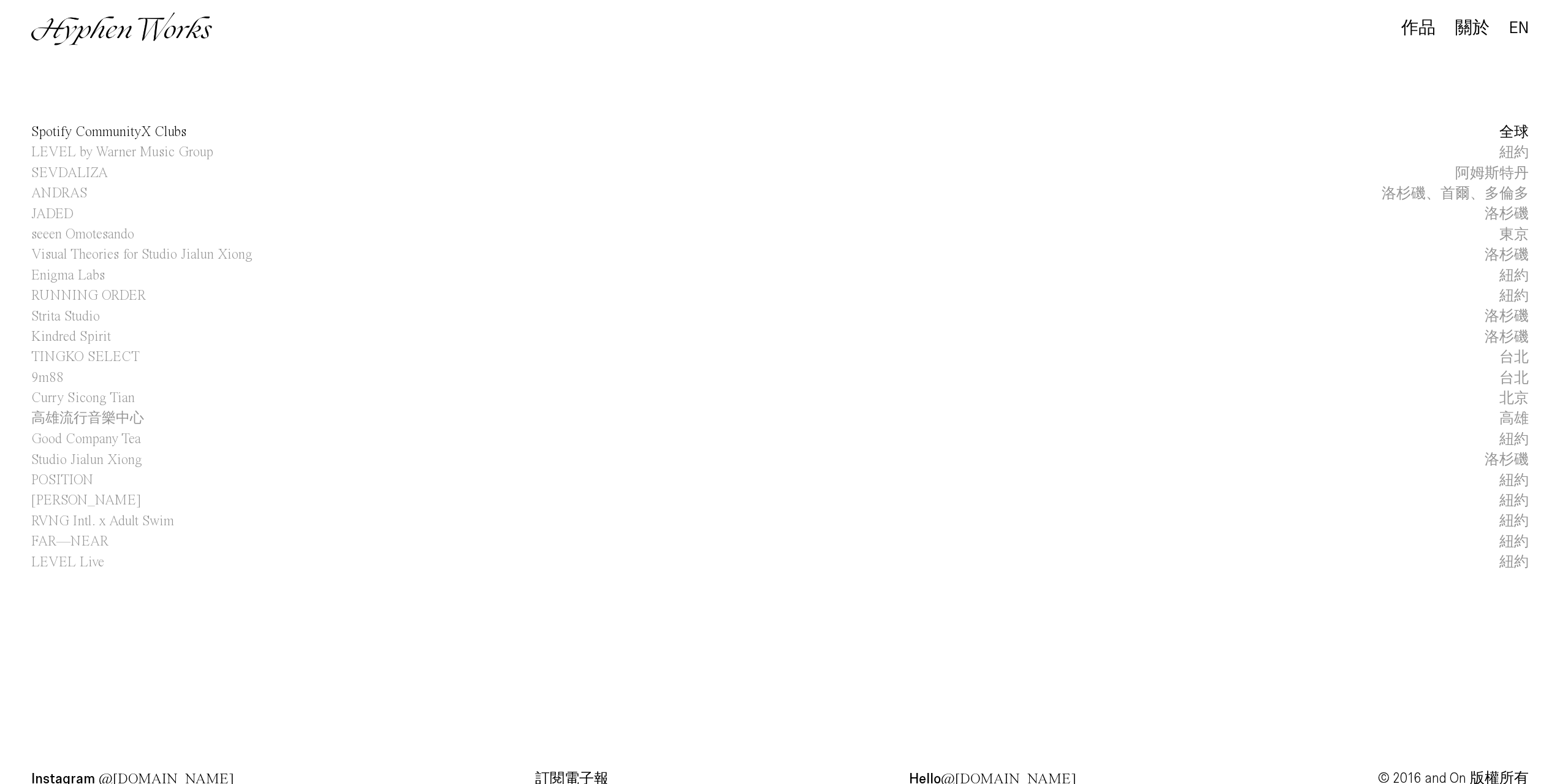
click at [103, 134] on span "Spotify CommunityX Clubs" at bounding box center [109, 132] width 155 height 20
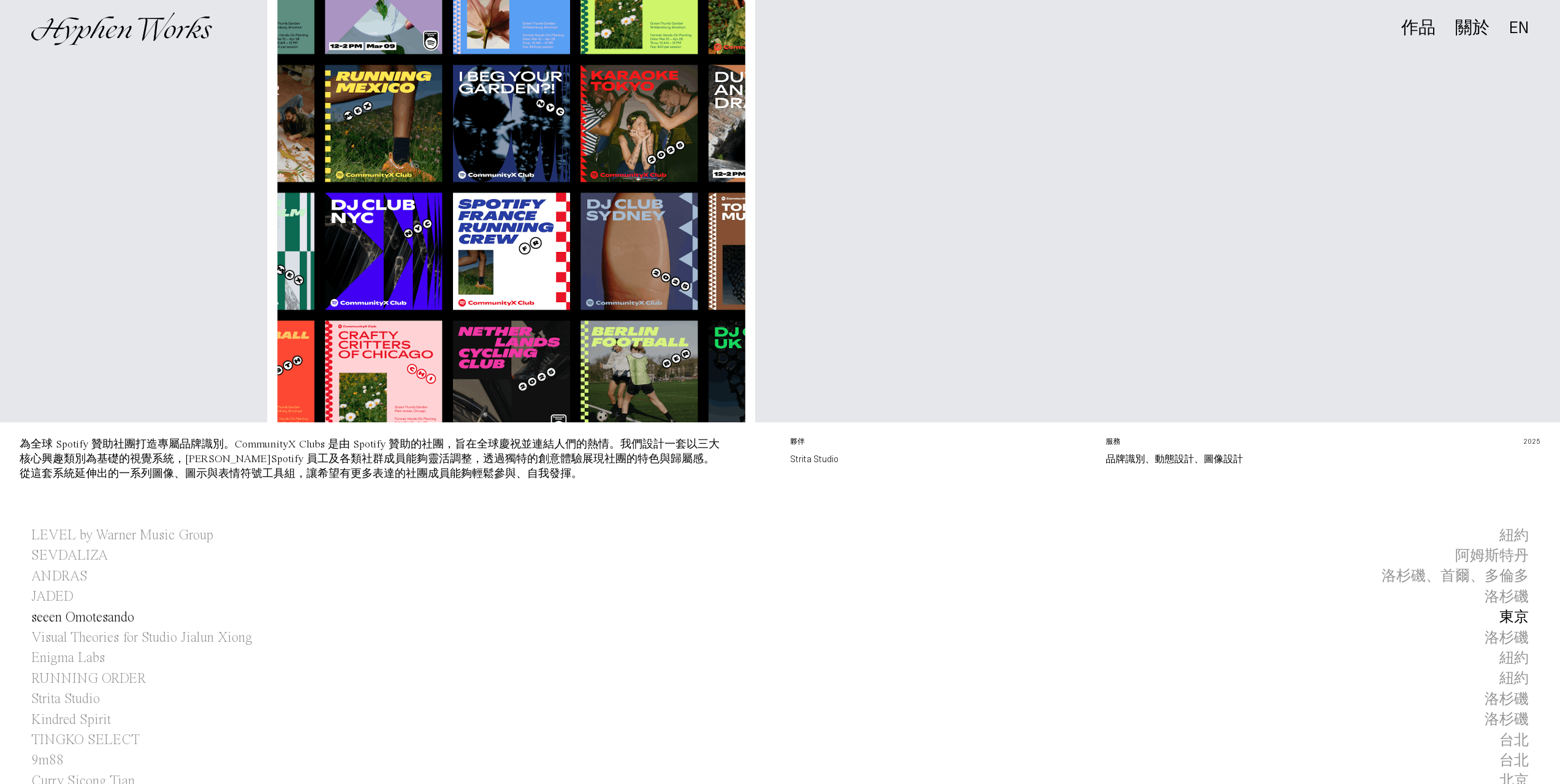
scroll to position [387, 0]
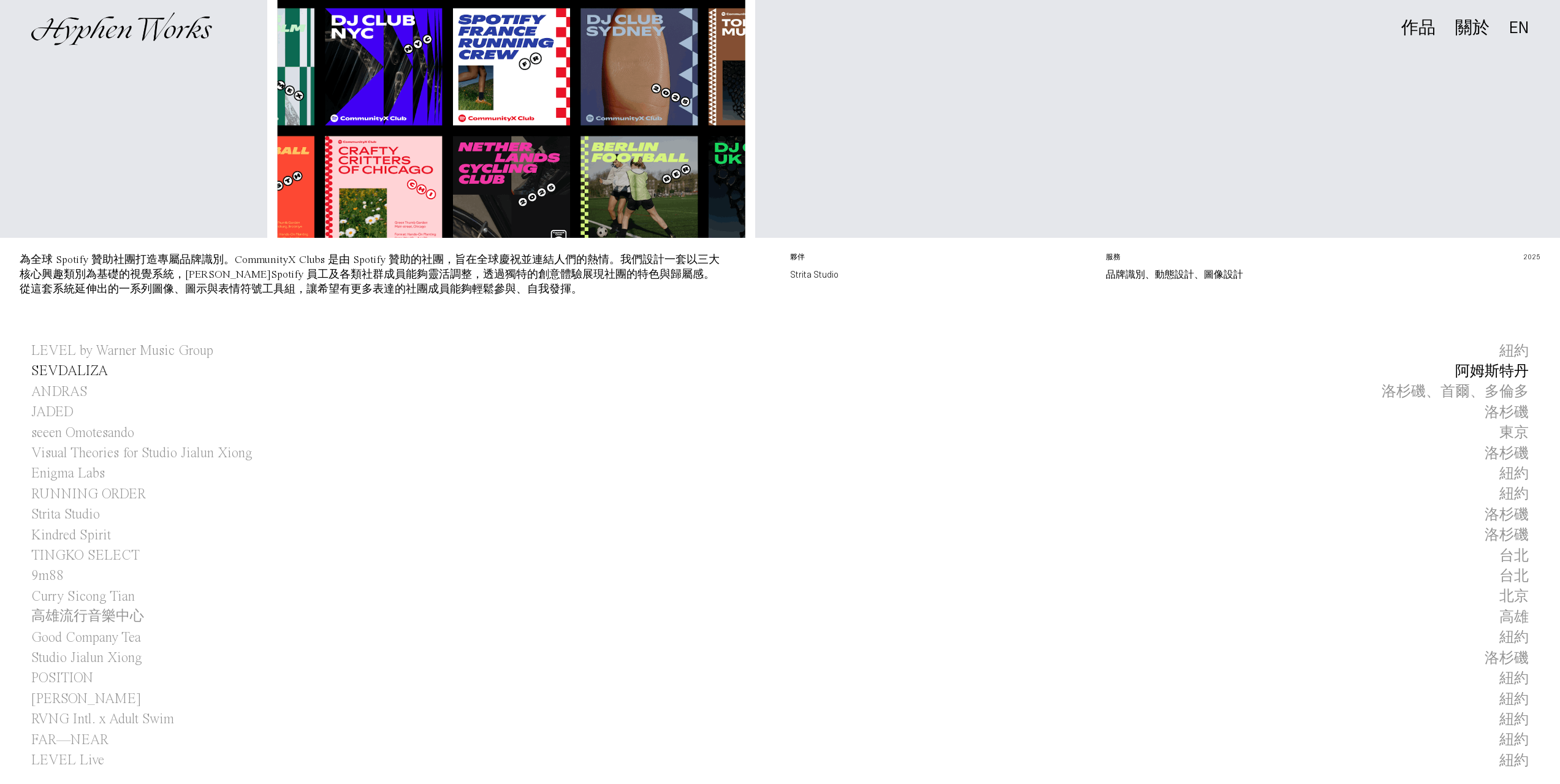
click at [79, 380] on span "SEVDALIZA" at bounding box center [70, 371] width 77 height 20
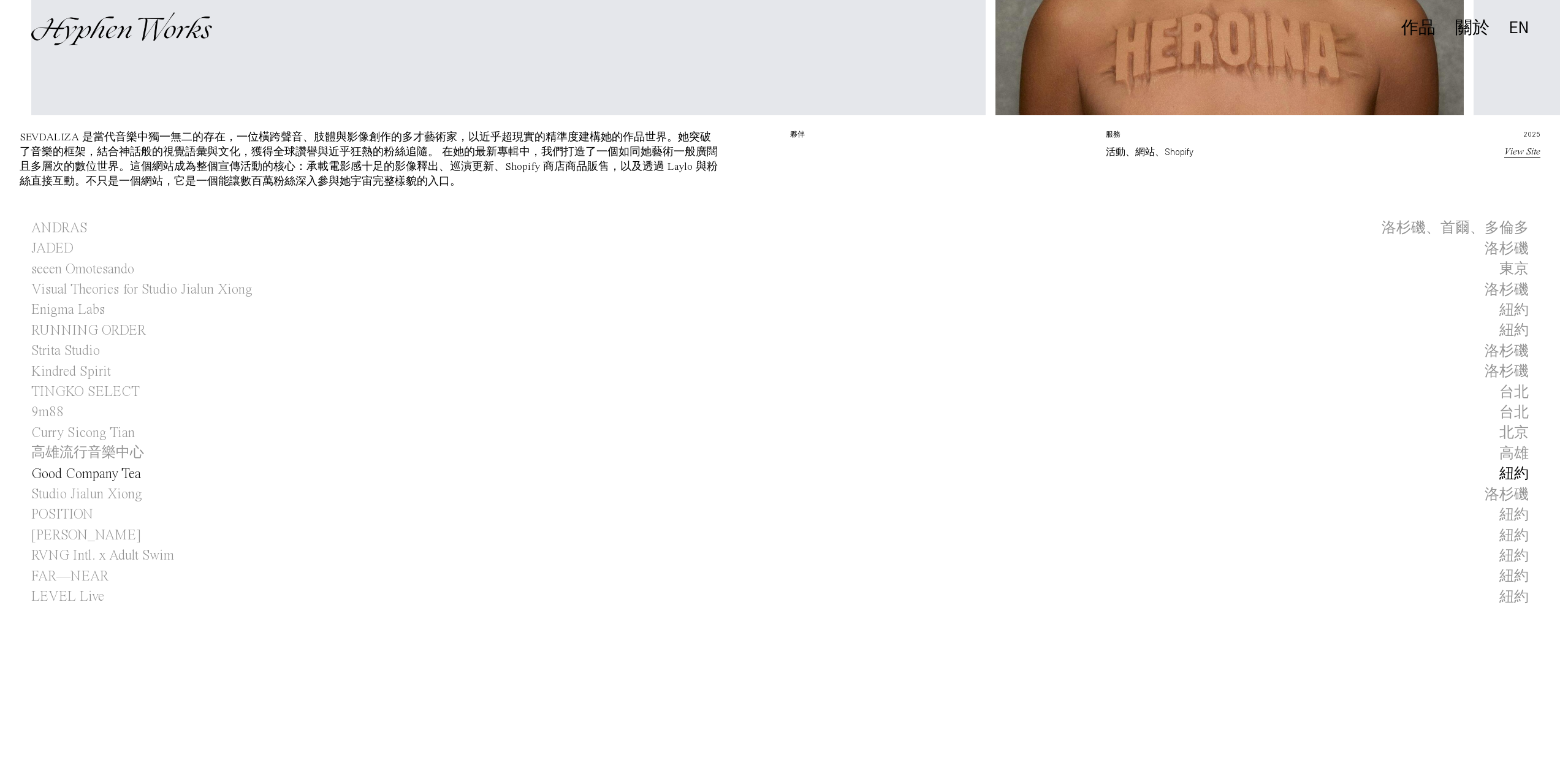
scroll to position [552, 0]
click at [56, 414] on span "9m88" at bounding box center [48, 411] width 33 height 20
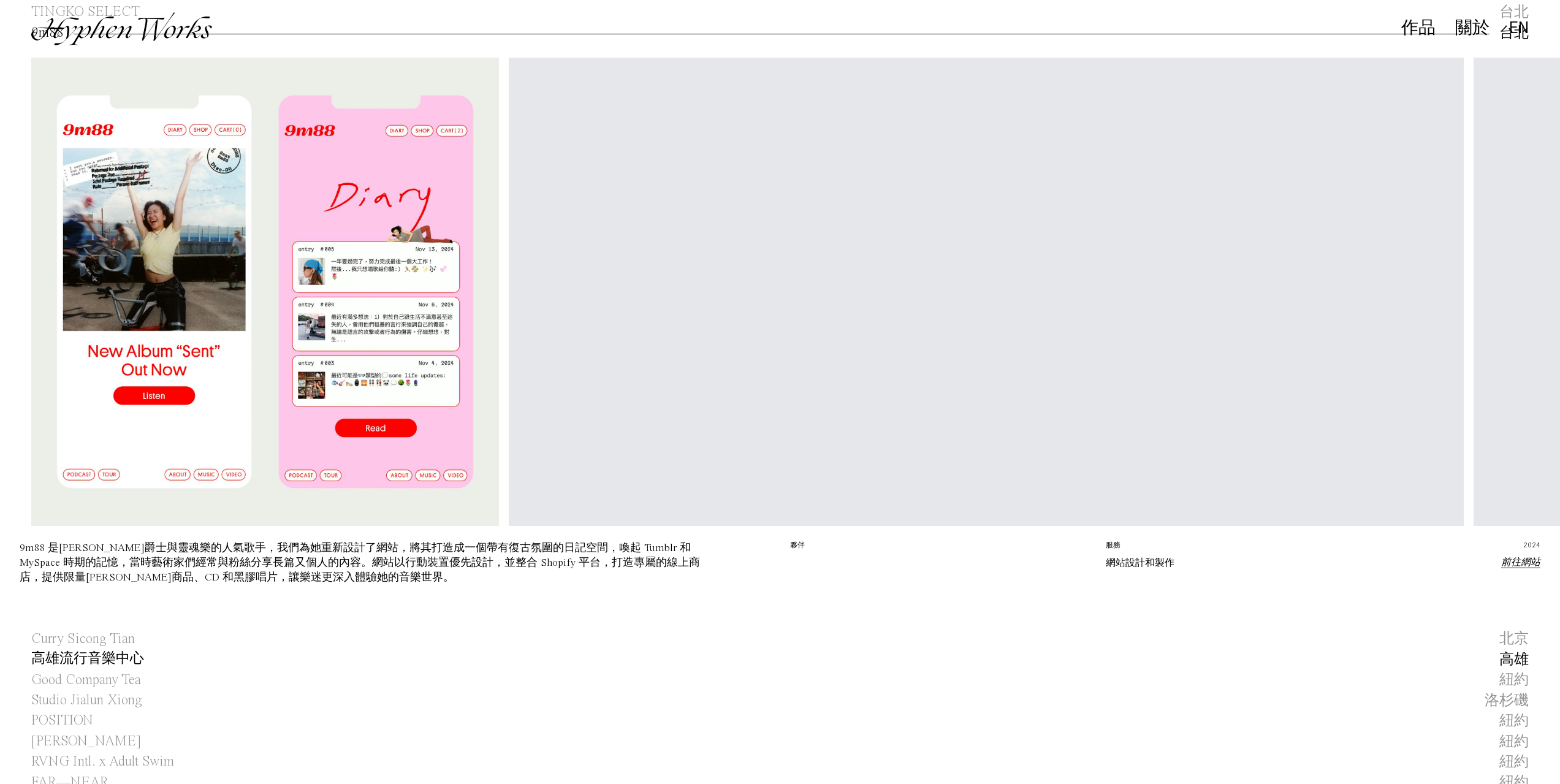
scroll to position [449, 0]
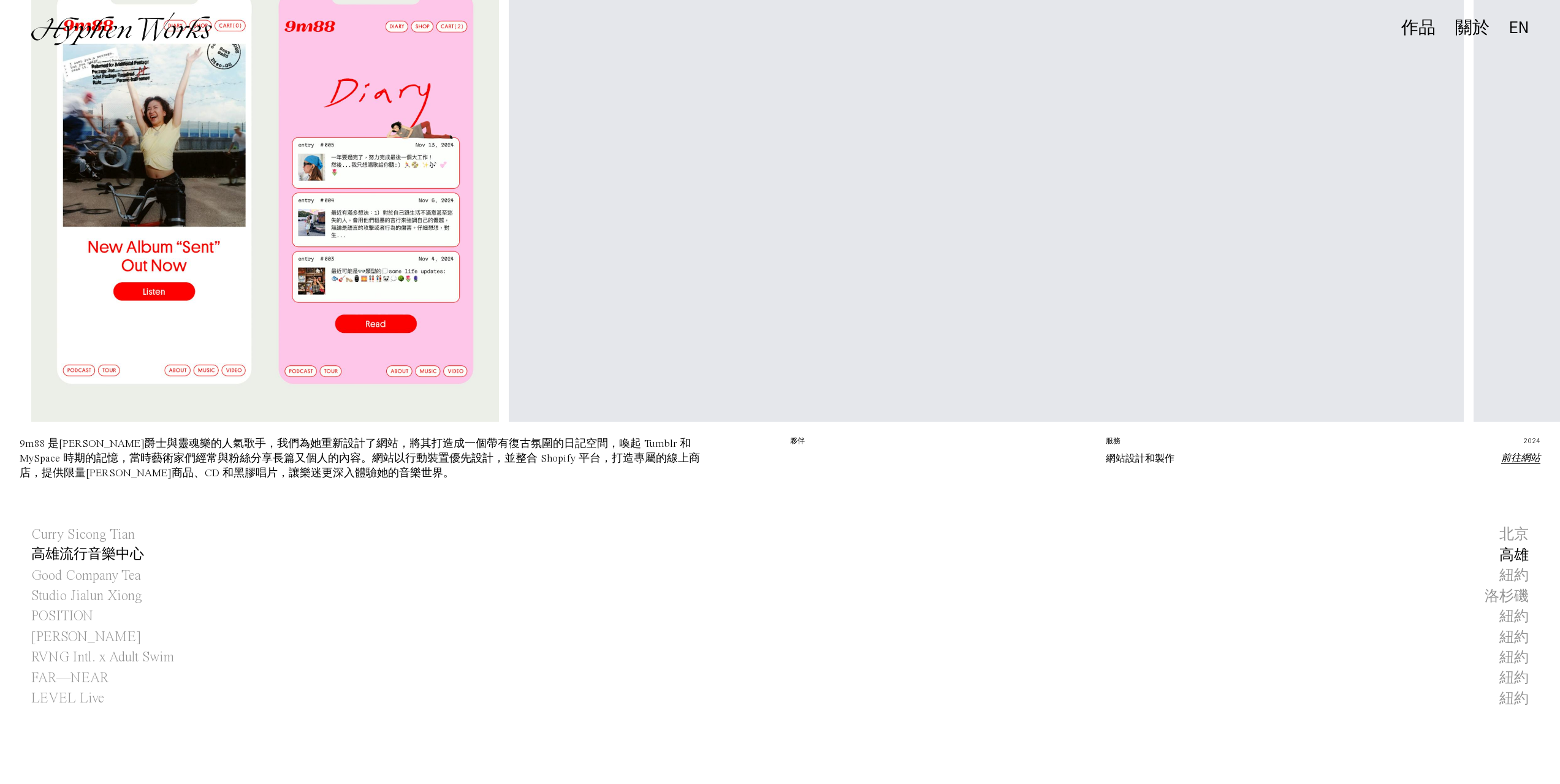
click at [118, 562] on h1 "高雄流行音樂中心" at bounding box center [88, 555] width 113 height 20
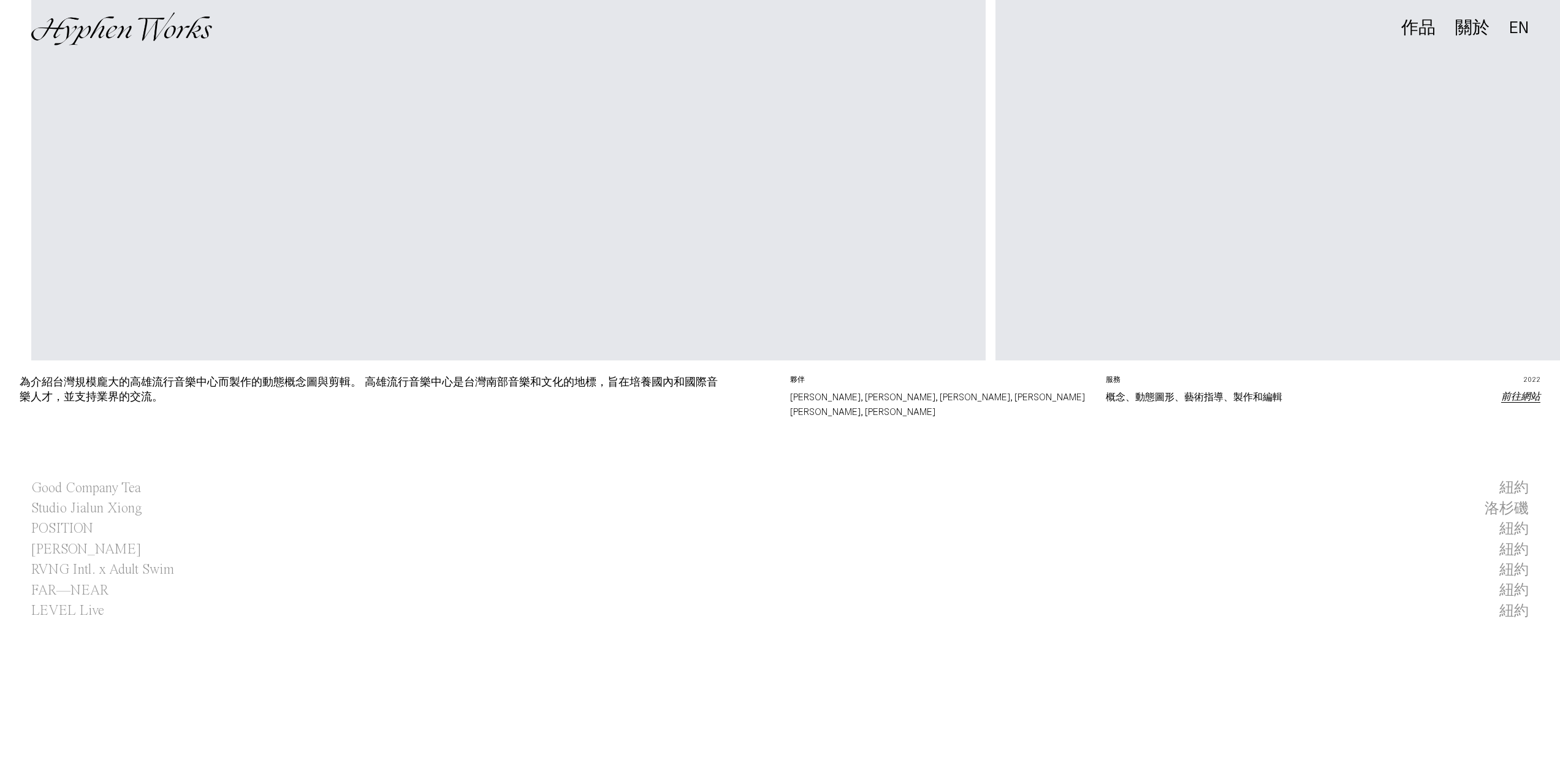
drag, startPoint x: 473, startPoint y: 569, endPoint x: 530, endPoint y: 395, distance: 183.1
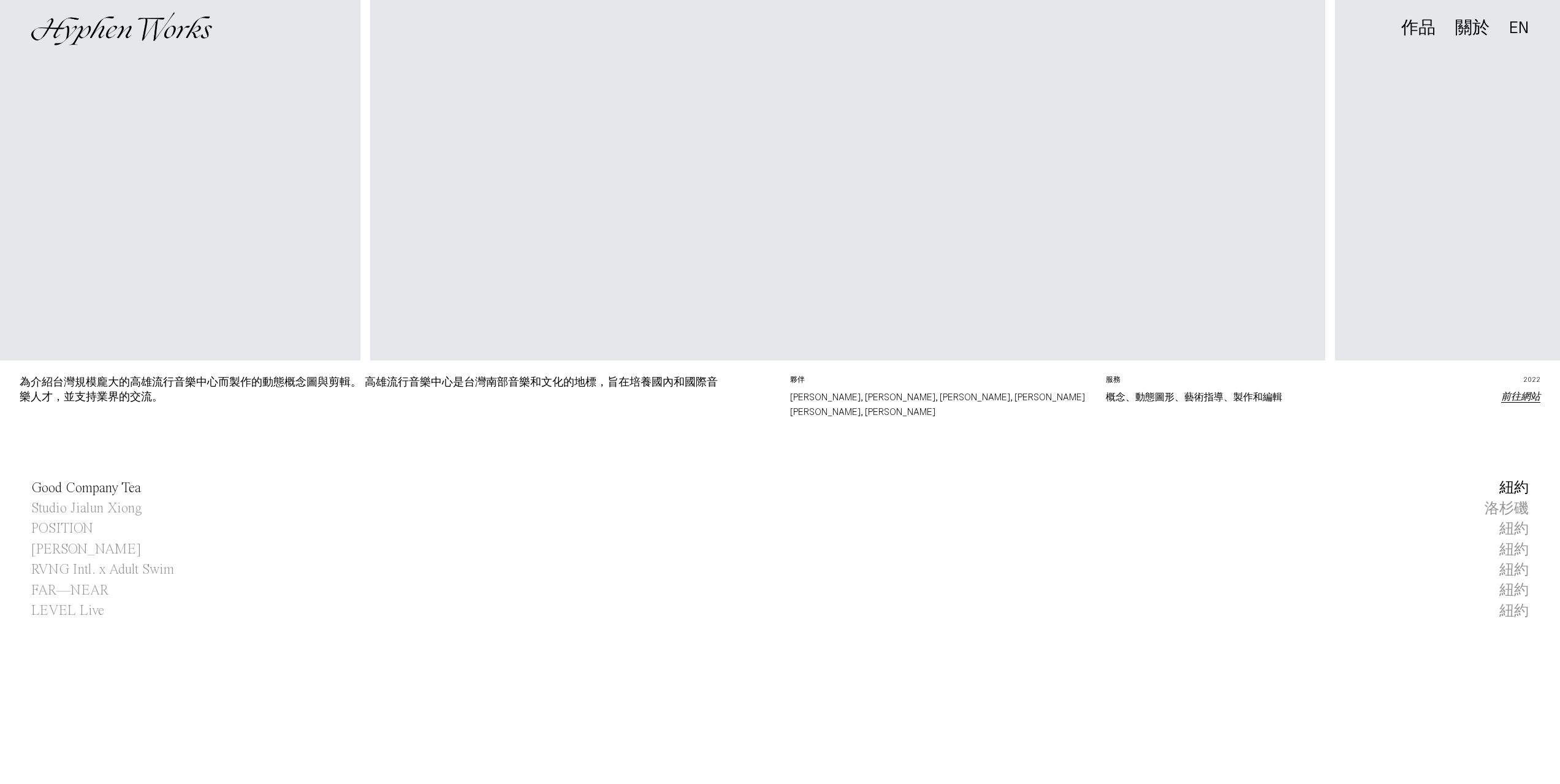
click at [606, 478] on link "Good Company Tea 紐約" at bounding box center [780, 488] width 1560 height 20
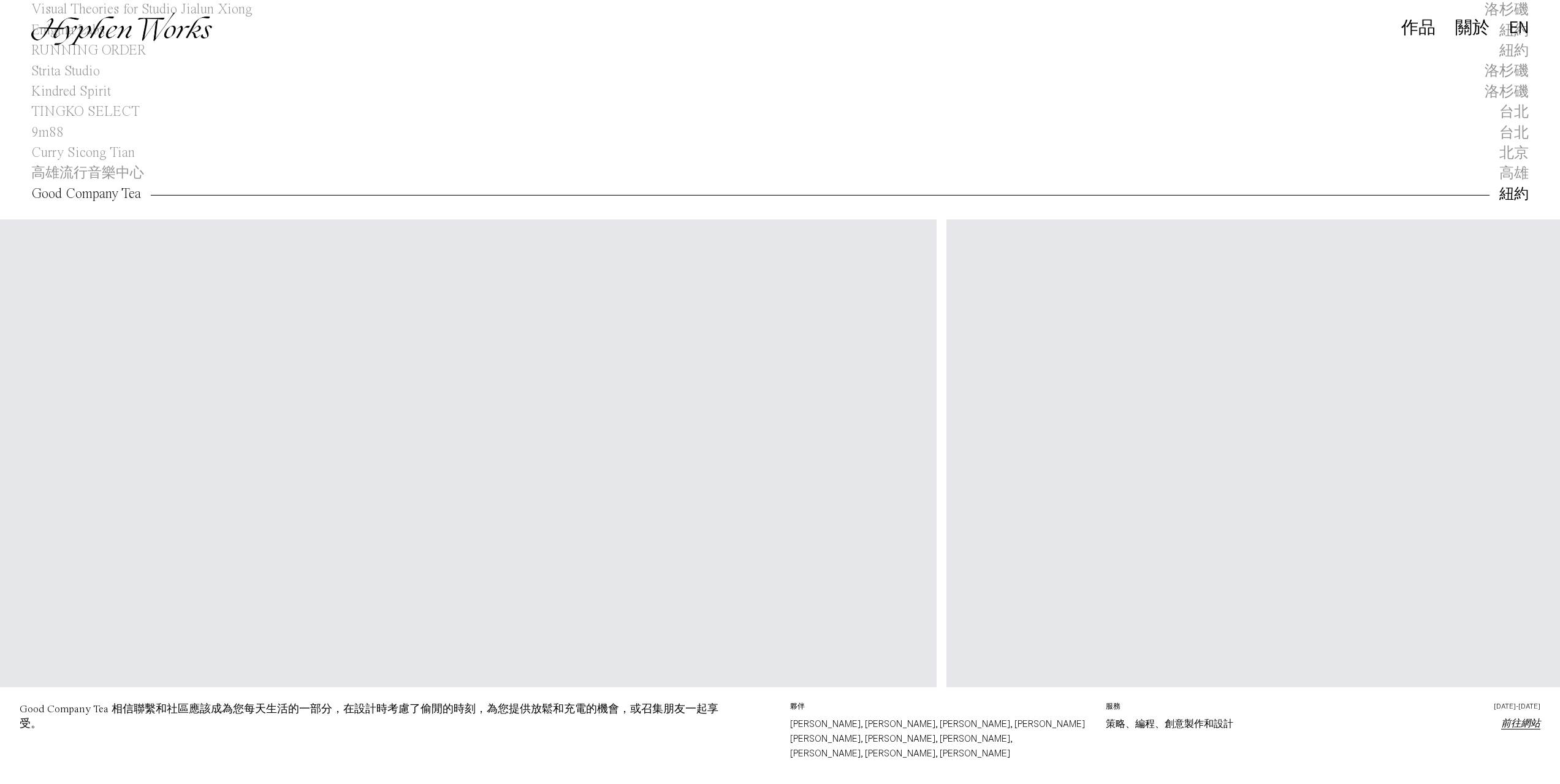
scroll to position [0, 3422]
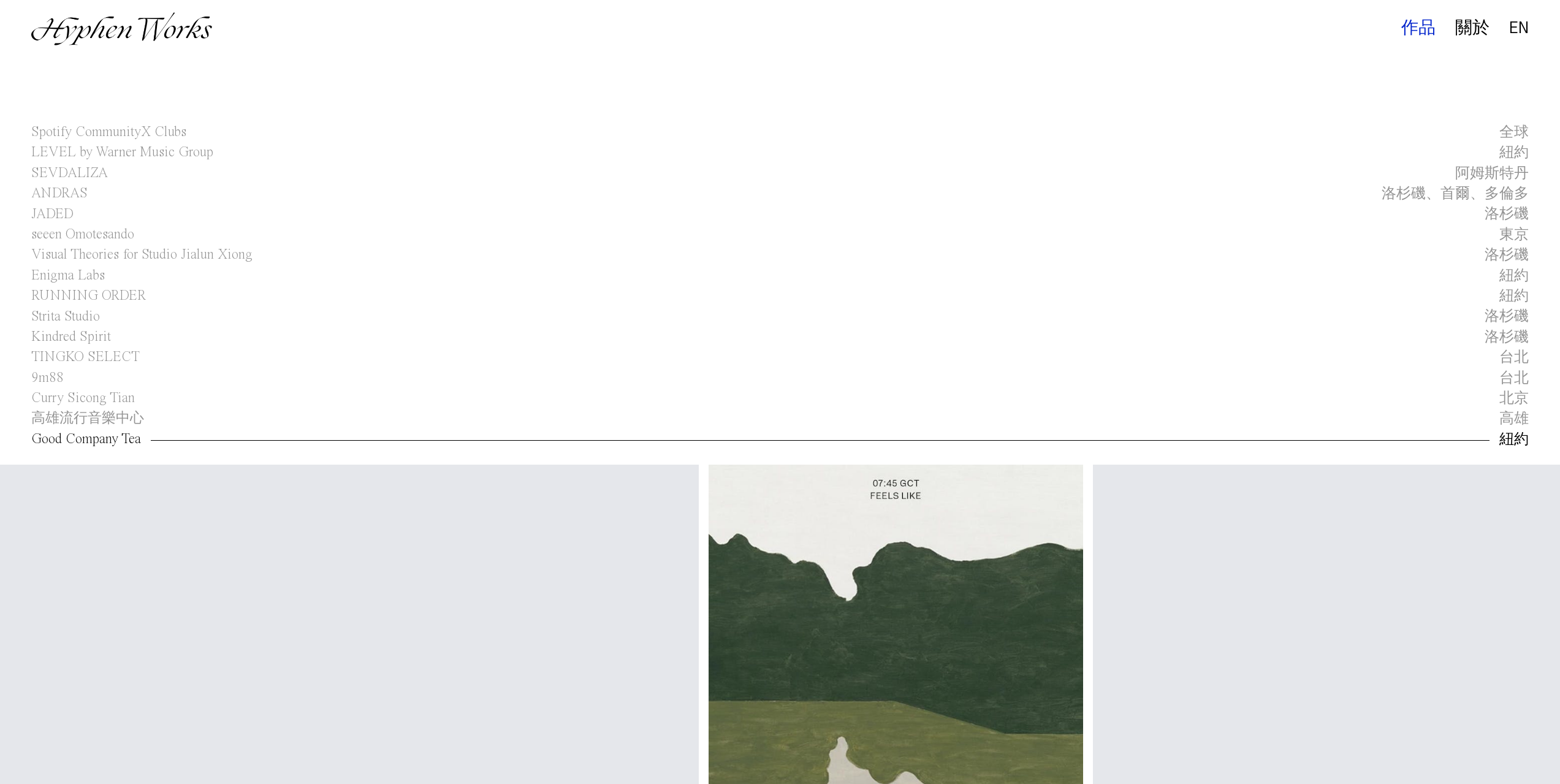
click at [1411, 33] on div "作品" at bounding box center [1419, 28] width 34 height 17
